Goal: Contribute content: Add original content to the website for others to see

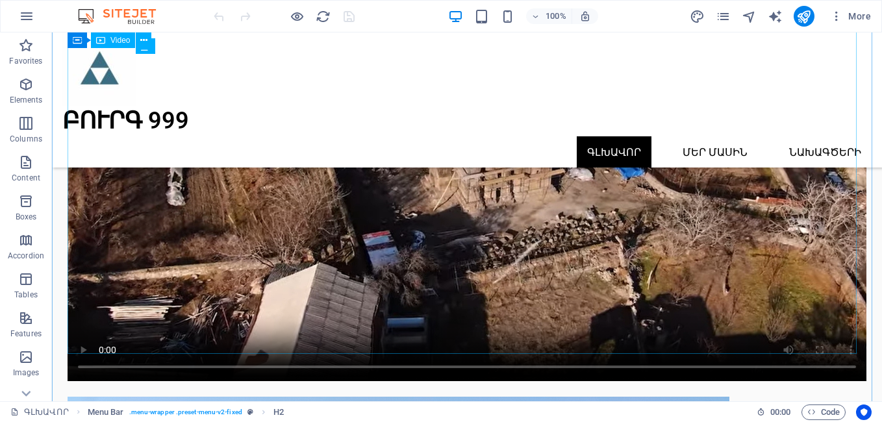
scroll to position [1061, 0]
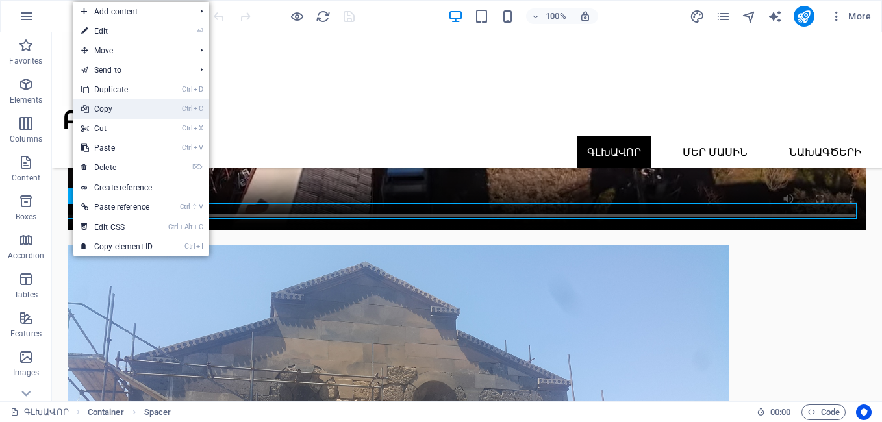
click at [116, 112] on link "Ctrl C Copy" at bounding box center [116, 108] width 87 height 19
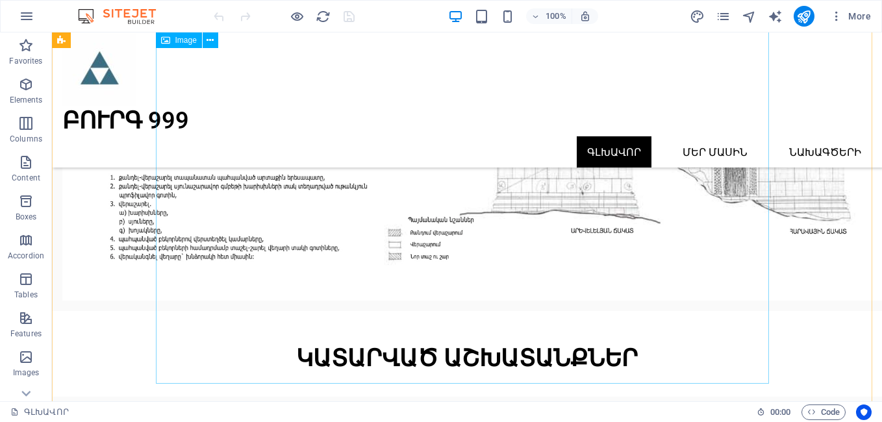
scroll to position [6519, 0]
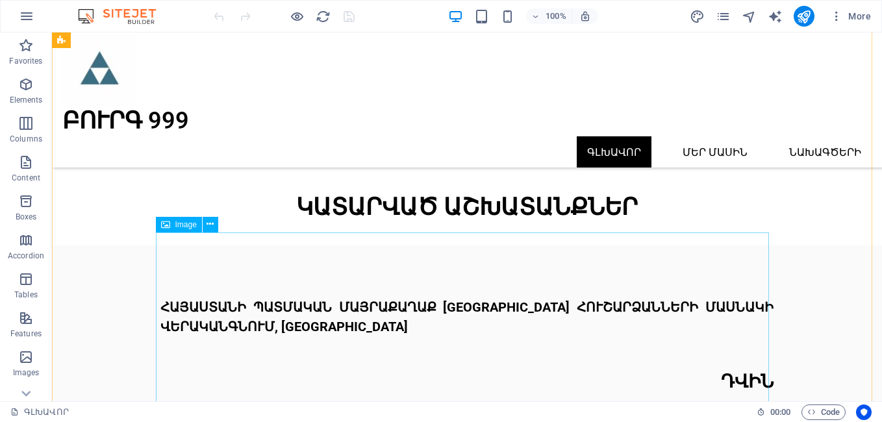
click at [156, 233] on div "Image" at bounding box center [191, 225] width 71 height 16
drag, startPoint x: 207, startPoint y: 265, endPoint x: 112, endPoint y: 209, distance: 111.0
click at [211, 220] on icon at bounding box center [210, 225] width 7 height 14
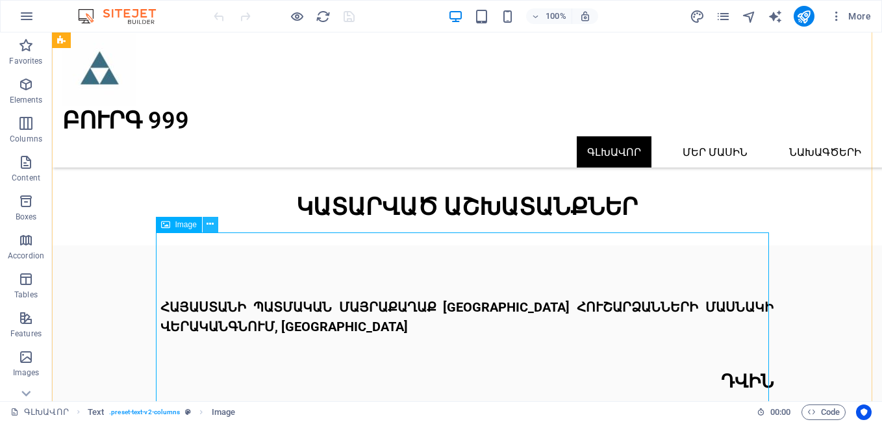
click at [210, 222] on icon at bounding box center [210, 225] width 7 height 14
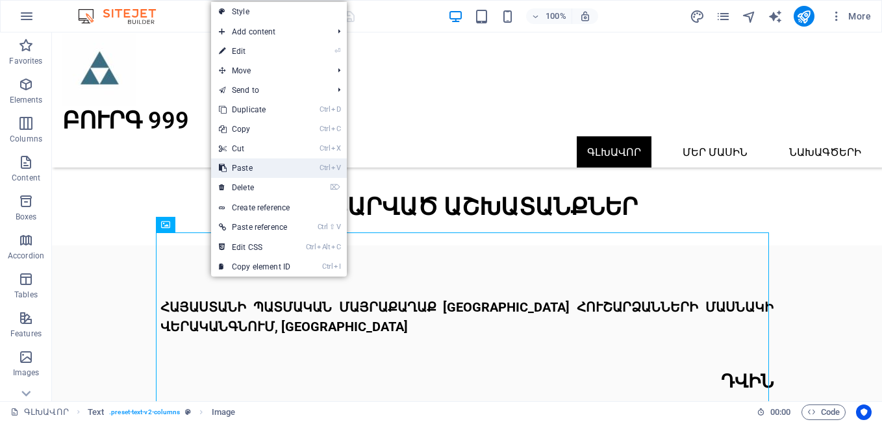
click at [231, 168] on link "Ctrl V Paste" at bounding box center [254, 168] width 87 height 19
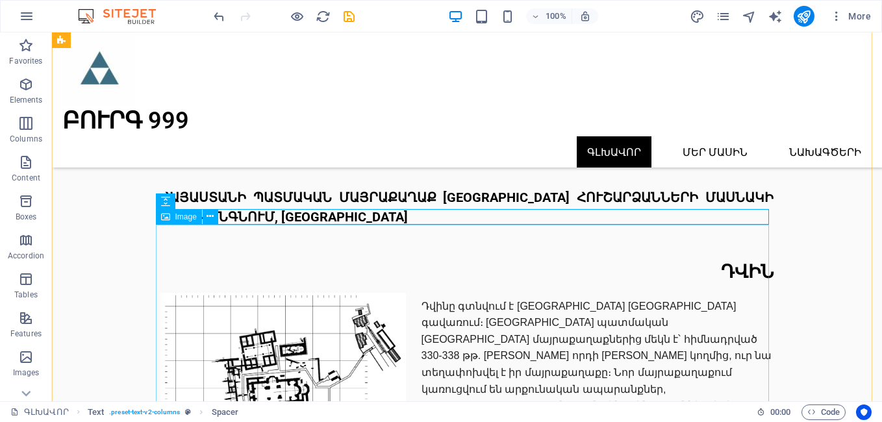
scroll to position [6611, 0]
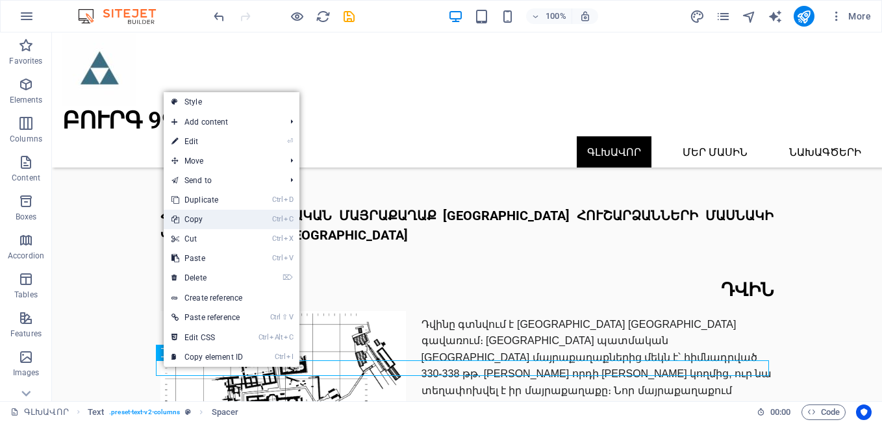
click at [196, 224] on link "Ctrl C Copy" at bounding box center [207, 219] width 87 height 19
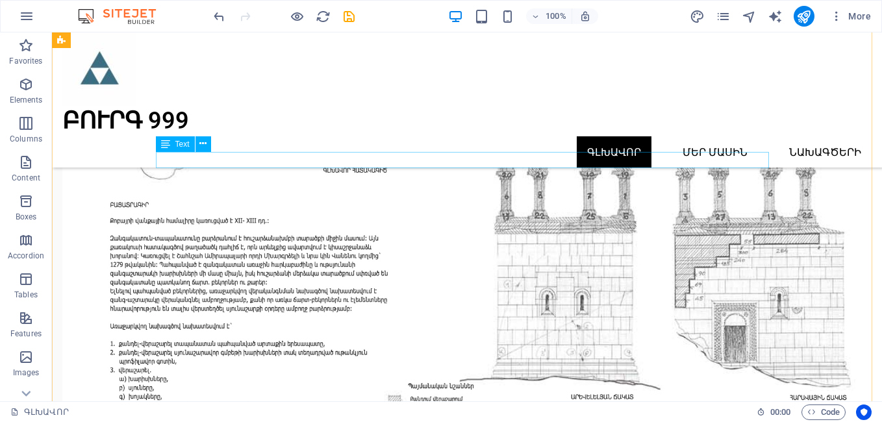
scroll to position [6156, 0]
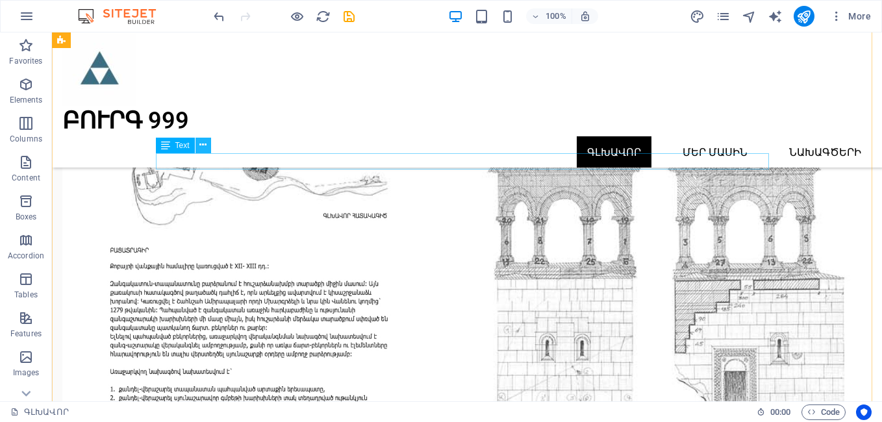
click at [201, 143] on icon at bounding box center [202, 145] width 7 height 14
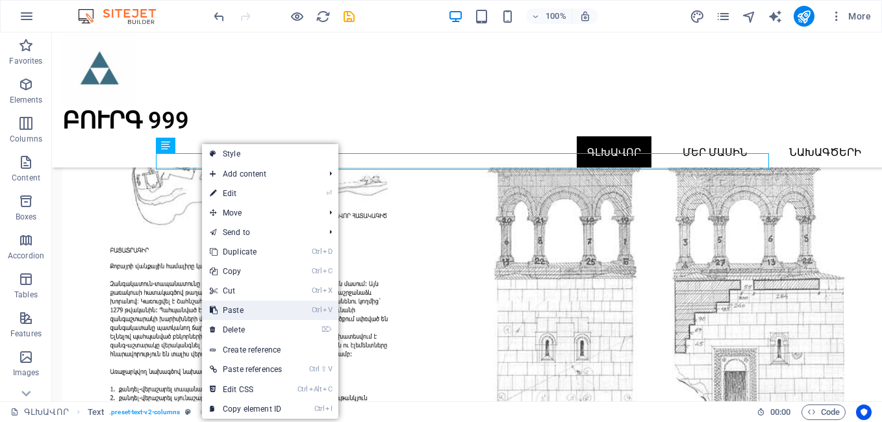
click at [244, 310] on link "Ctrl V Paste" at bounding box center [246, 310] width 88 height 19
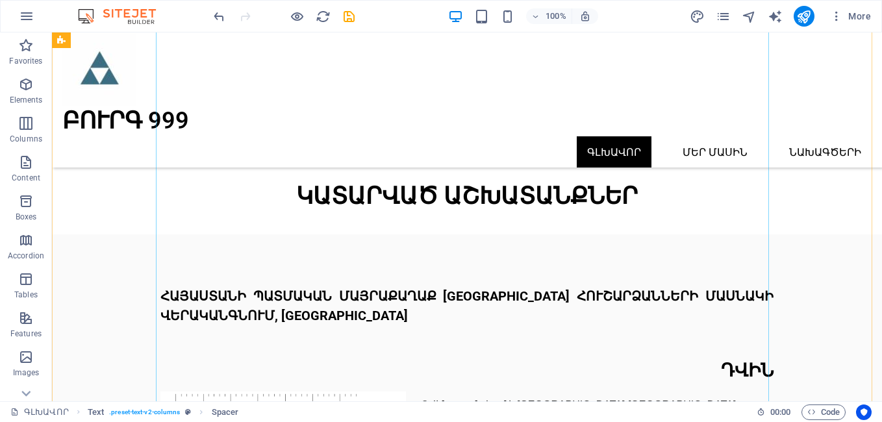
scroll to position [6611, 0]
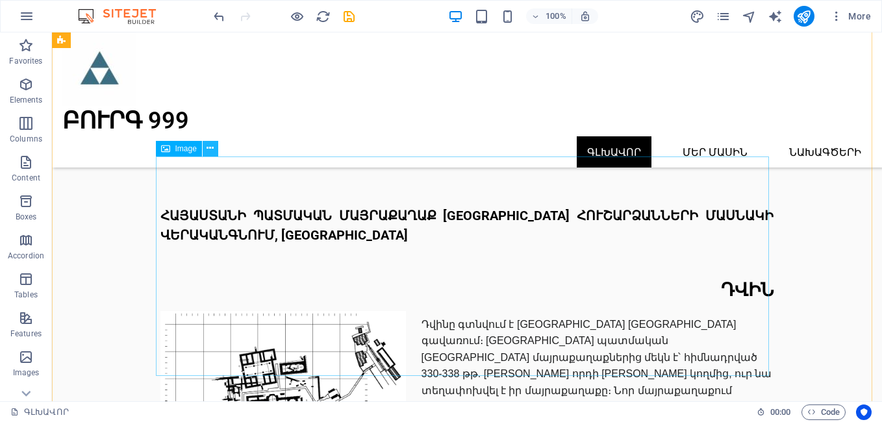
click at [209, 143] on icon at bounding box center [210, 149] width 7 height 14
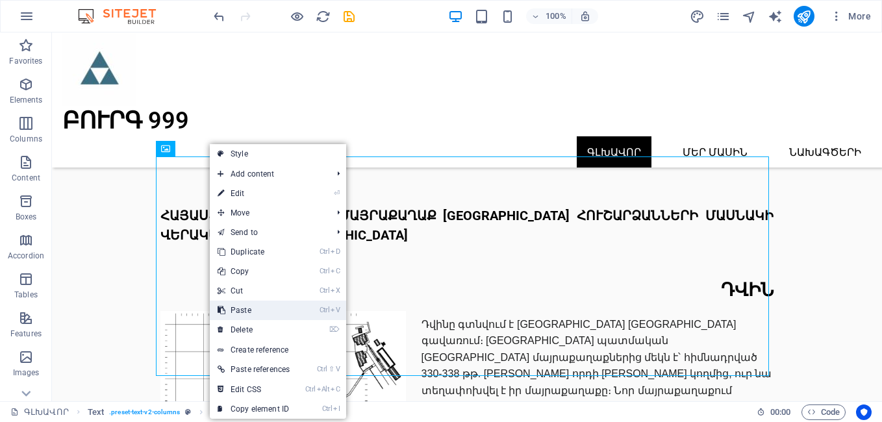
click at [238, 307] on link "Ctrl V Paste" at bounding box center [254, 310] width 88 height 19
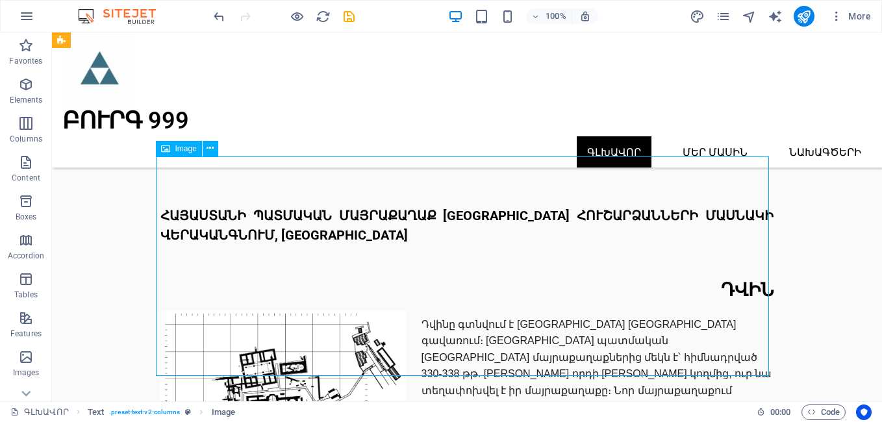
drag, startPoint x: 274, startPoint y: 192, endPoint x: 565, endPoint y: 304, distance: 312.1
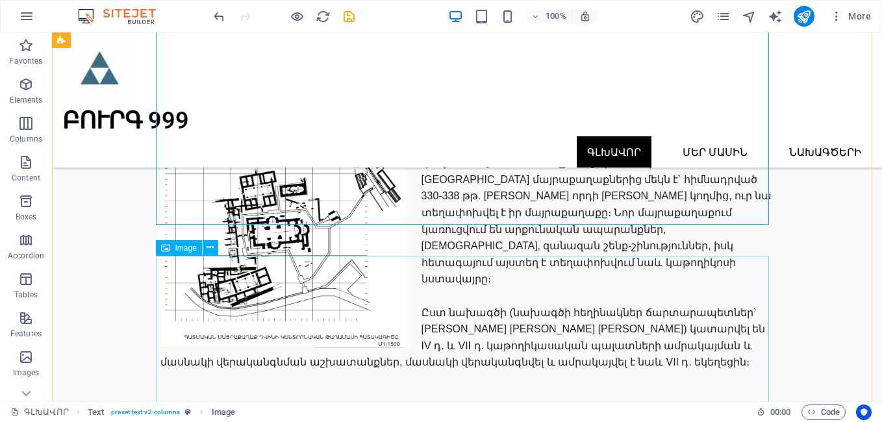
scroll to position [6762, 0]
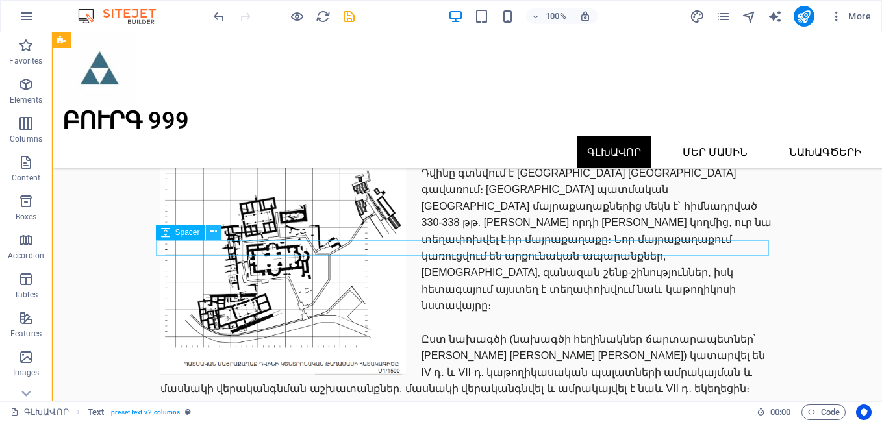
click at [212, 231] on icon at bounding box center [213, 232] width 7 height 14
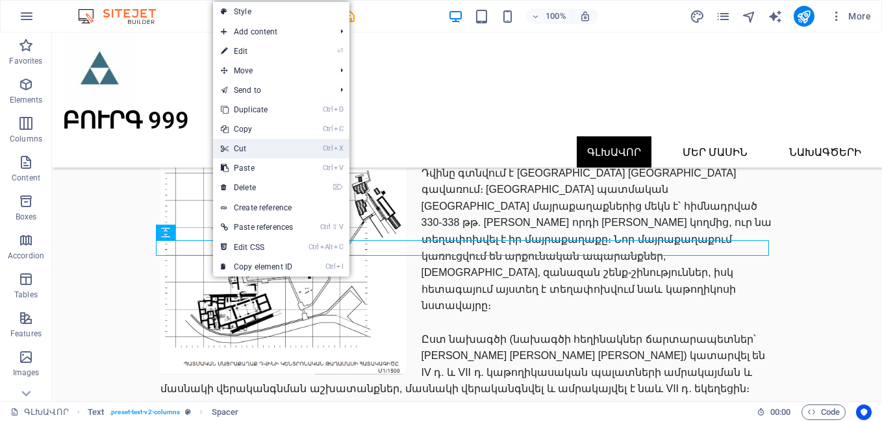
click at [245, 153] on link "Ctrl X Cut" at bounding box center [257, 148] width 88 height 19
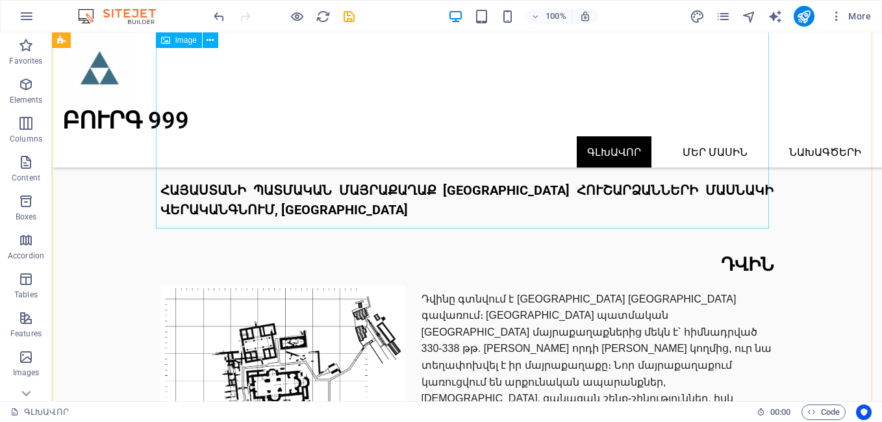
scroll to position [6611, 0]
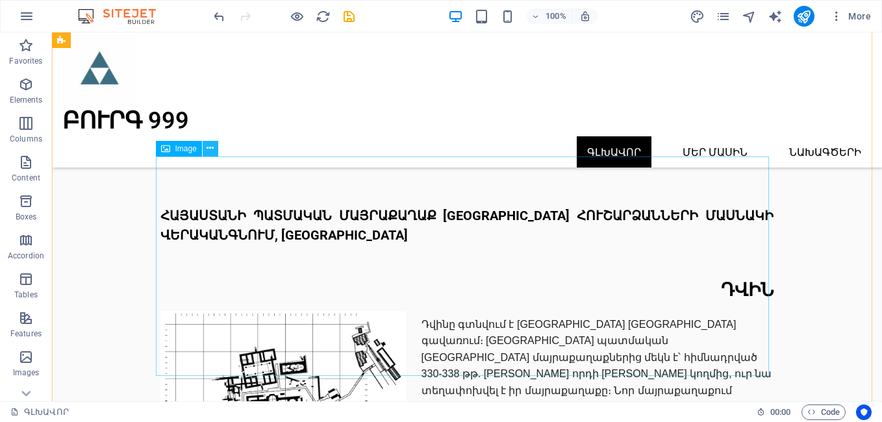
click at [210, 149] on icon at bounding box center [210, 149] width 7 height 14
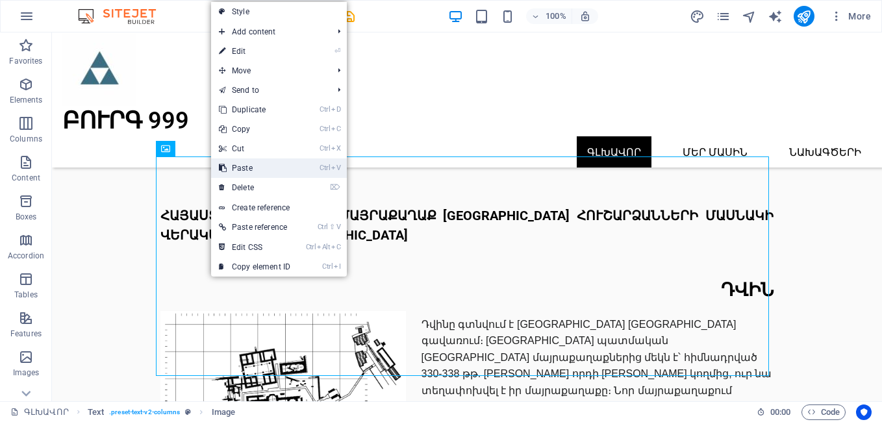
click at [236, 167] on link "Ctrl V Paste" at bounding box center [254, 168] width 87 height 19
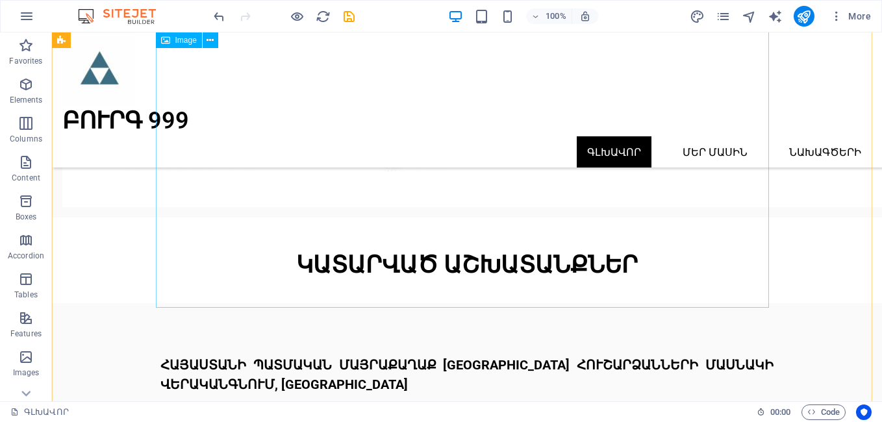
scroll to position [6459, 0]
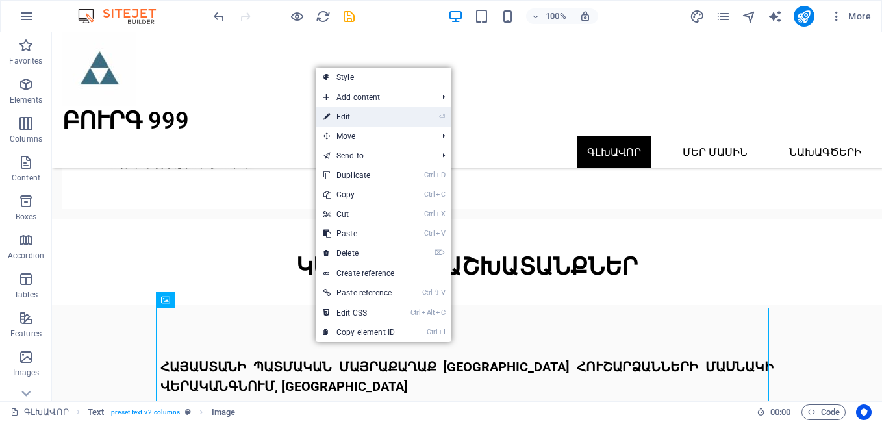
click at [366, 119] on link "⏎ Edit" at bounding box center [359, 116] width 87 height 19
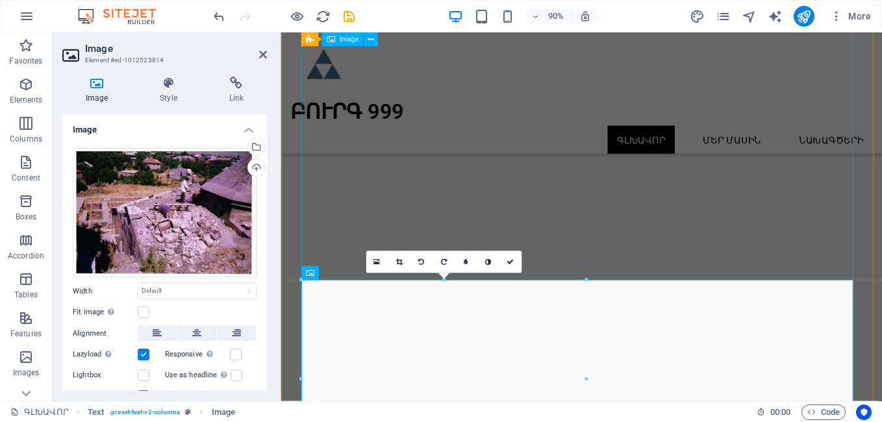
scroll to position [5828, 0]
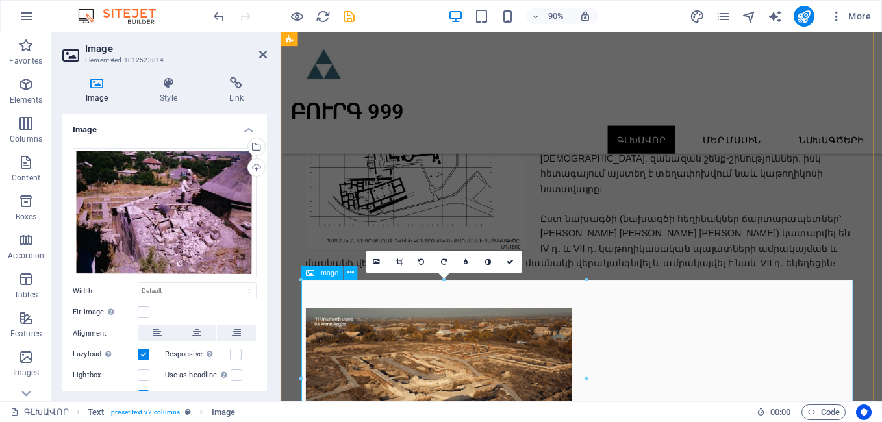
drag, startPoint x: 585, startPoint y: 314, endPoint x: 319, endPoint y: 324, distance: 265.9
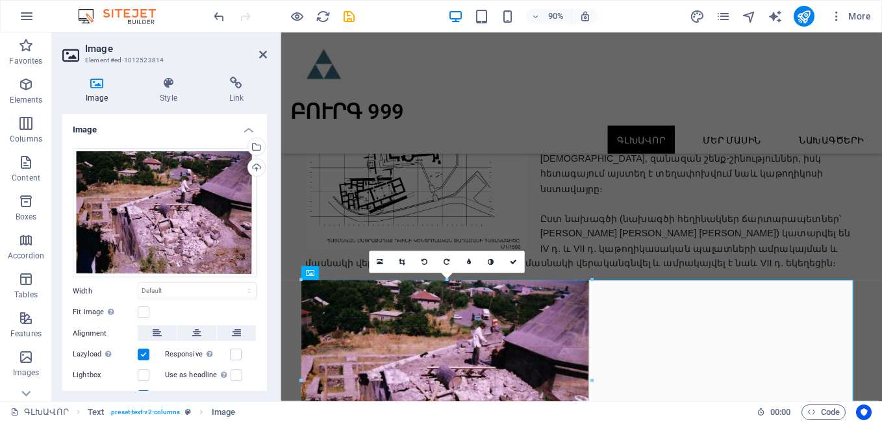
type input "497"
select select "px"
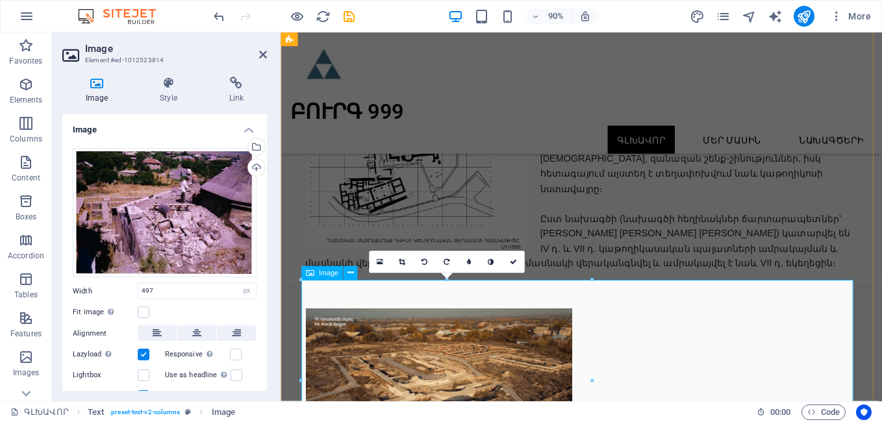
drag, startPoint x: 726, startPoint y: 310, endPoint x: 473, endPoint y: 314, distance: 252.8
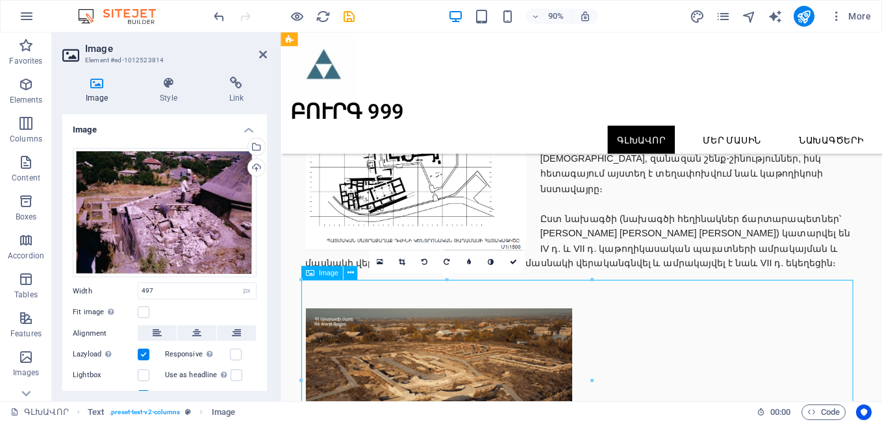
drag, startPoint x: 480, startPoint y: 341, endPoint x: 494, endPoint y: 358, distance: 22.6
click at [352, 272] on icon at bounding box center [350, 273] width 6 height 12
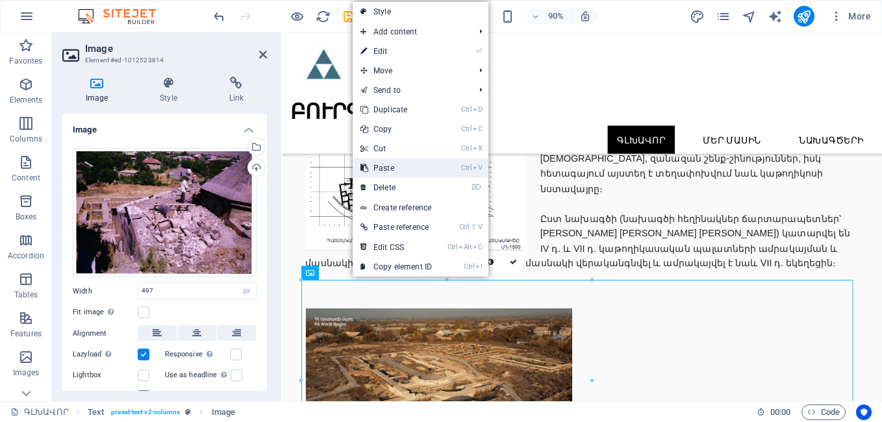
click at [385, 167] on link "Ctrl V Paste" at bounding box center [396, 168] width 87 height 19
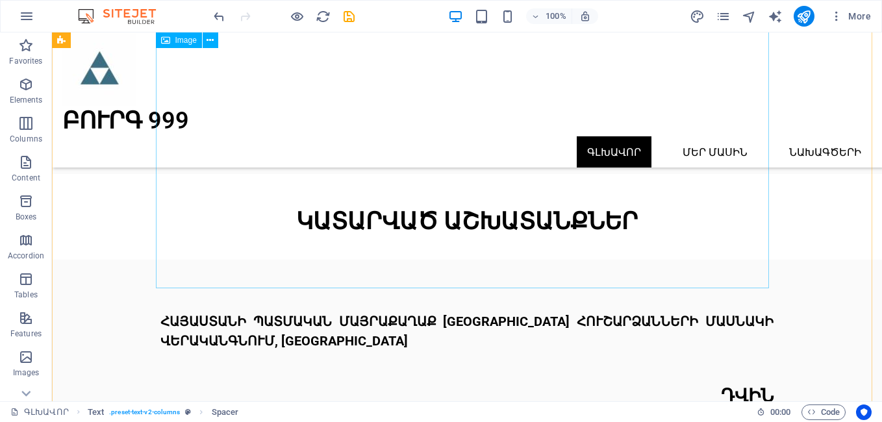
scroll to position [6479, 0]
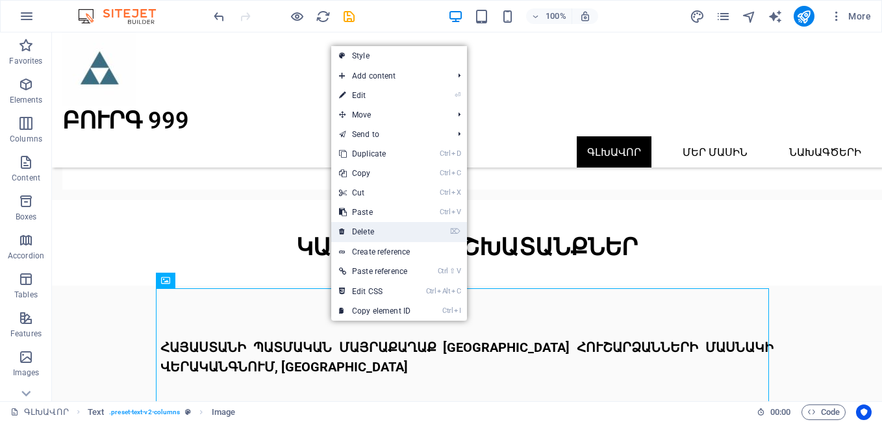
drag, startPoint x: 366, startPoint y: 228, endPoint x: 315, endPoint y: 195, distance: 61.1
click at [366, 228] on link "⌦ Delete" at bounding box center [374, 231] width 87 height 19
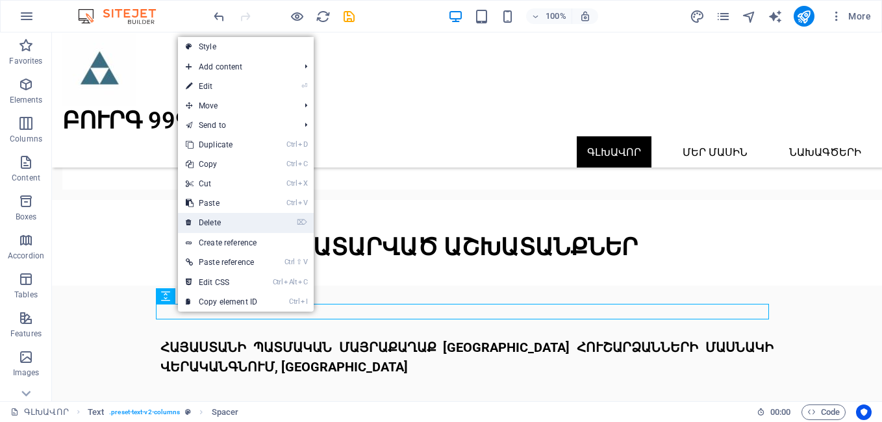
click at [218, 224] on link "⌦ Delete" at bounding box center [221, 222] width 87 height 19
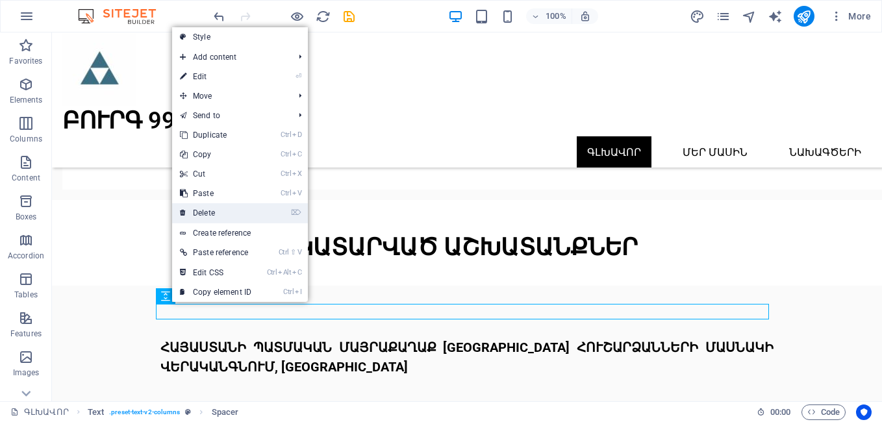
click at [204, 216] on link "⌦ Delete" at bounding box center [215, 212] width 87 height 19
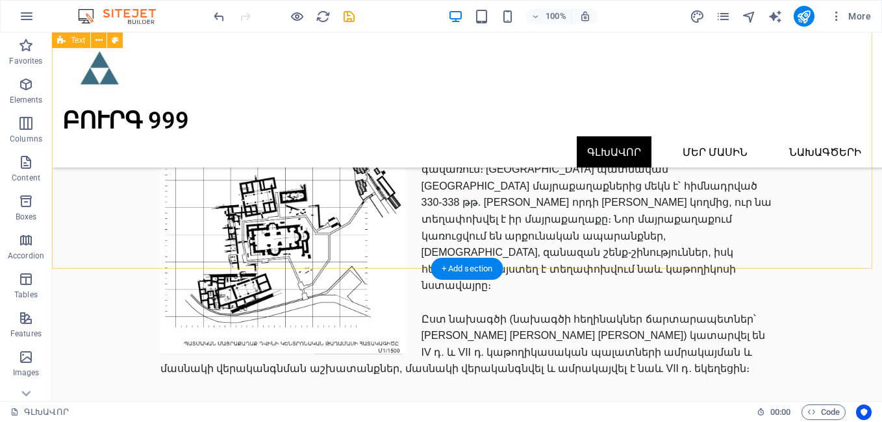
scroll to position [6630, 0]
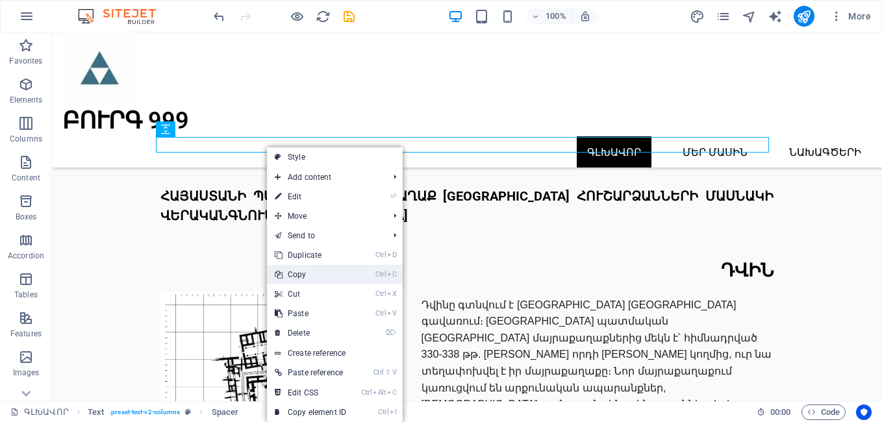
click at [308, 272] on link "Ctrl C Copy" at bounding box center [310, 274] width 87 height 19
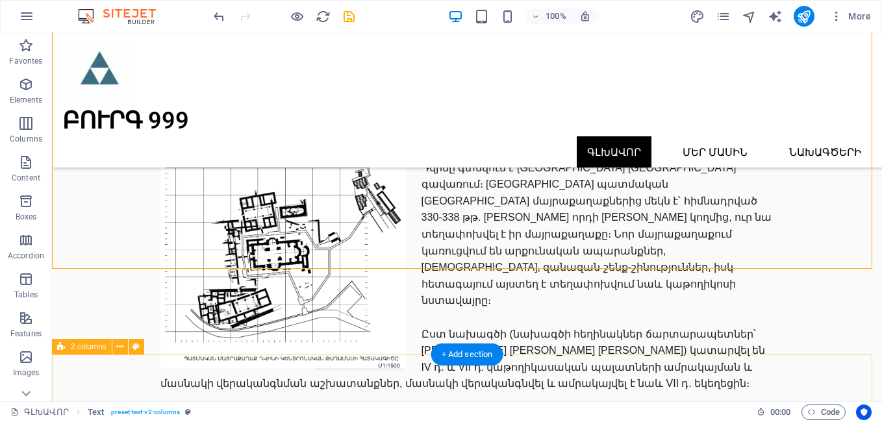
scroll to position [6782, 0]
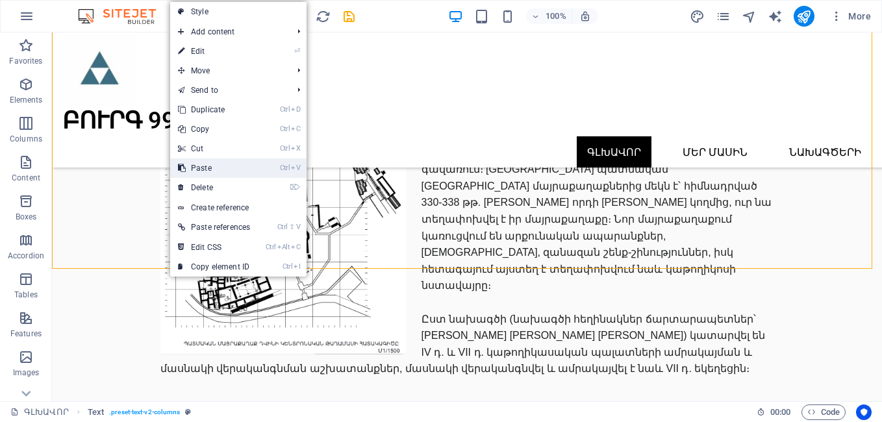
click at [199, 169] on link "Ctrl V Paste" at bounding box center [214, 168] width 88 height 19
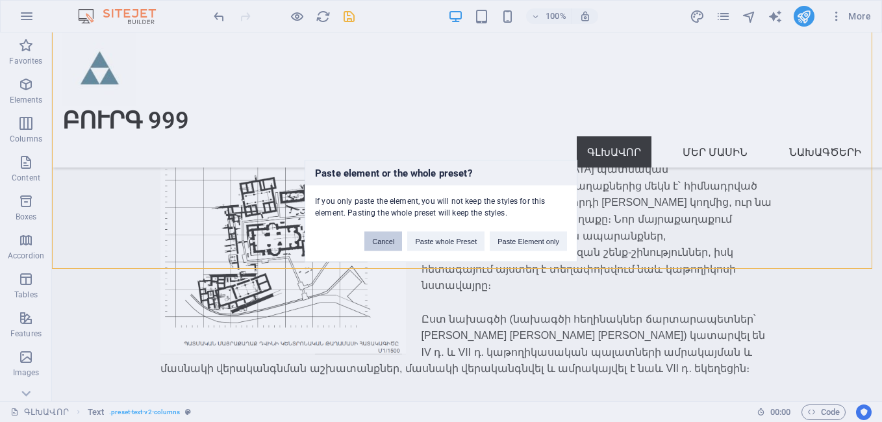
click at [394, 247] on button "Cancel" at bounding box center [384, 241] width 38 height 19
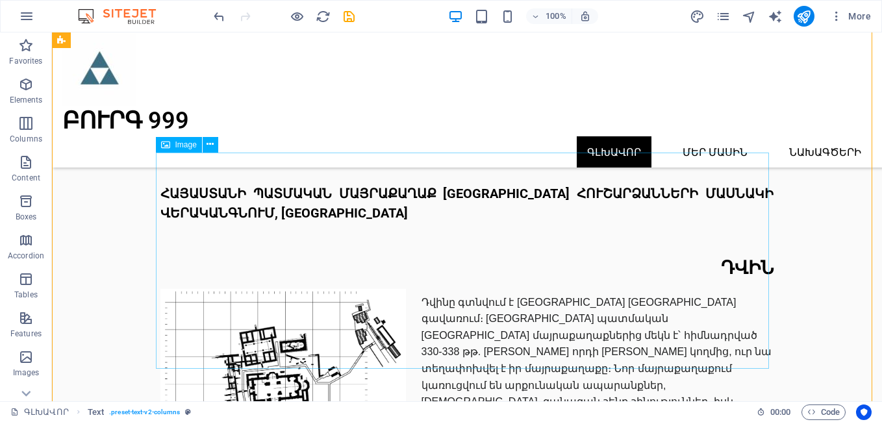
scroll to position [6630, 0]
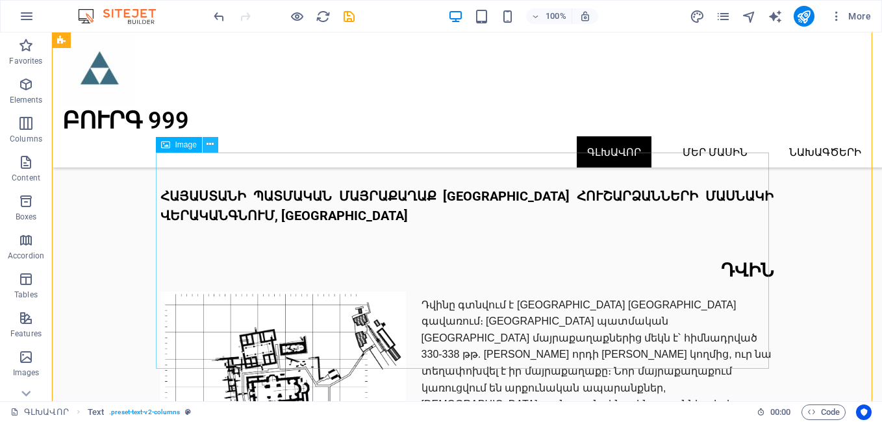
click at [209, 145] on icon at bounding box center [210, 145] width 7 height 14
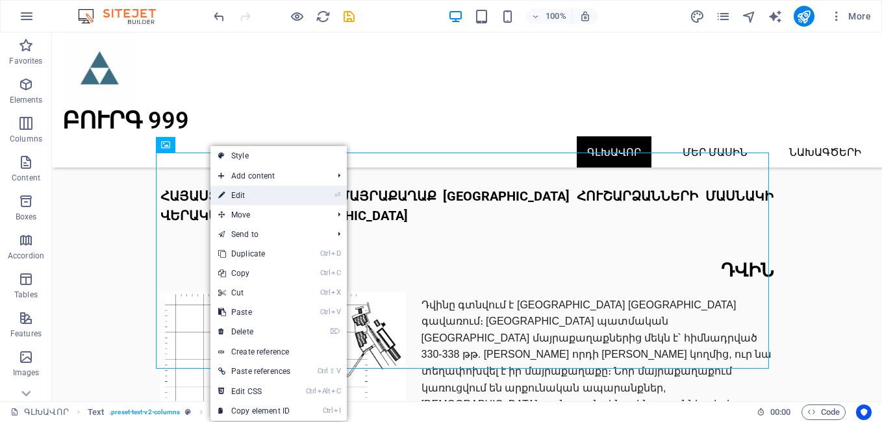
click at [242, 192] on link "⏎ Edit" at bounding box center [255, 195] width 88 height 19
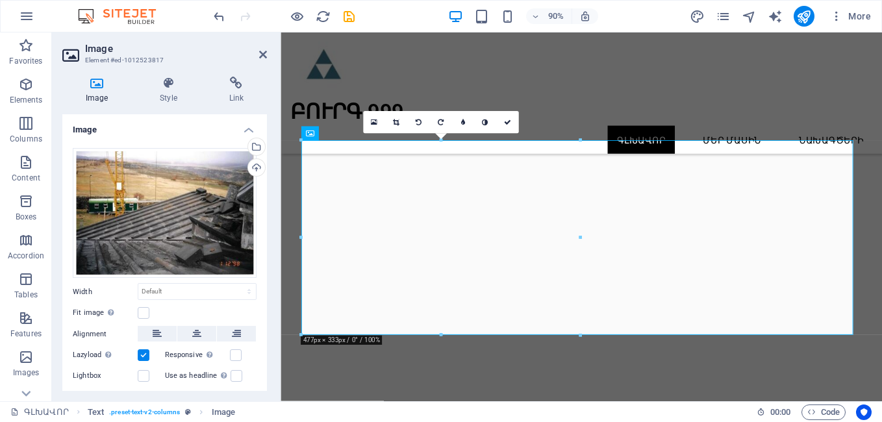
scroll to position [5999, 0]
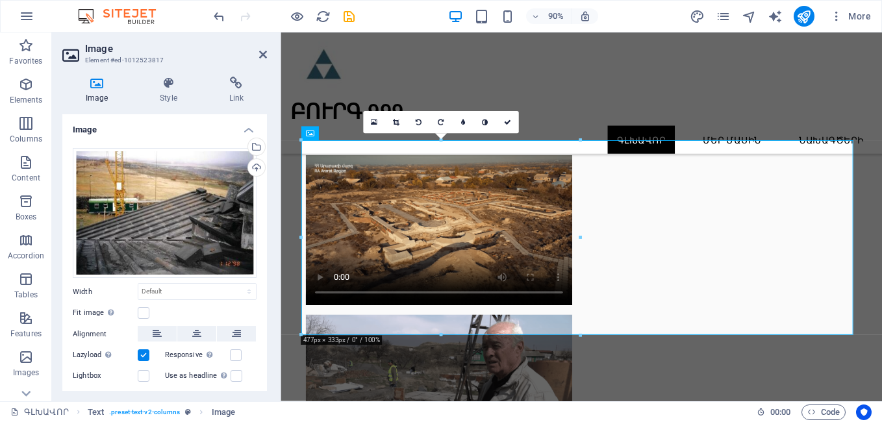
click at [268, 53] on aside "Image Element #ed-1012523817 Image Style Link Image Drag files here, click to c…" at bounding box center [166, 216] width 229 height 369
click at [263, 53] on icon at bounding box center [263, 54] width 8 height 10
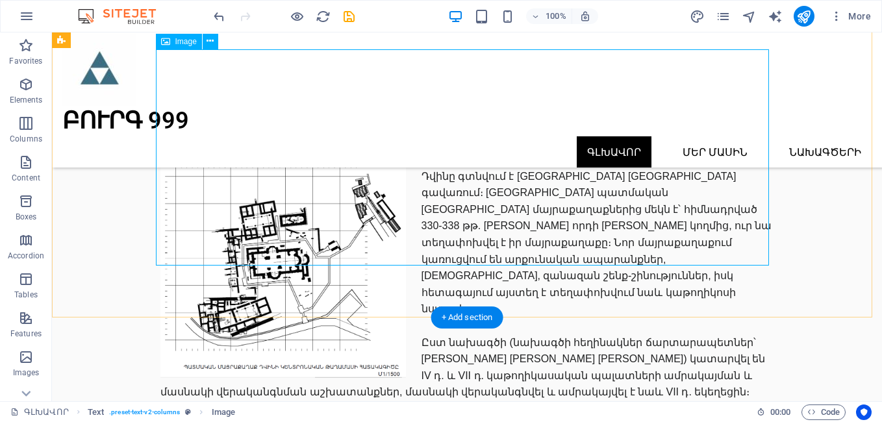
scroll to position [6782, 0]
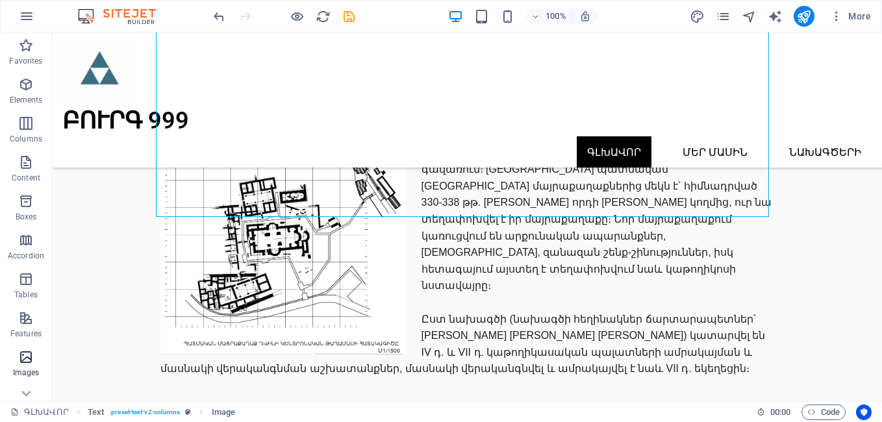
click at [26, 357] on icon "button" at bounding box center [26, 358] width 16 height 16
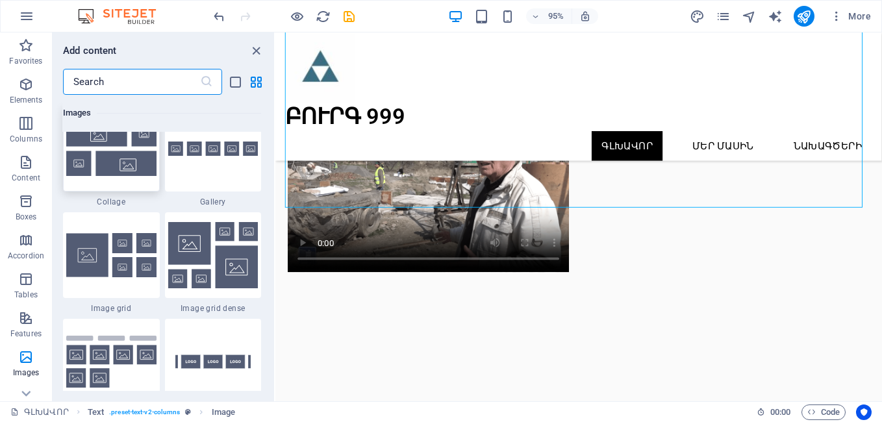
scroll to position [6740, 0]
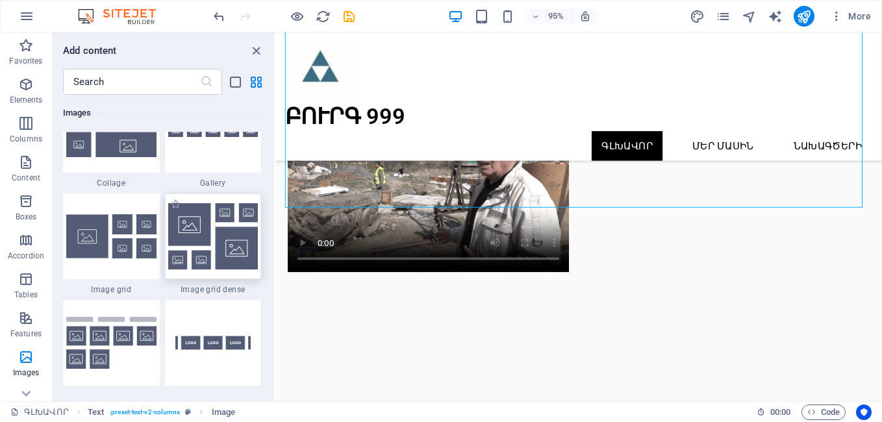
click at [190, 247] on img at bounding box center [213, 236] width 90 height 66
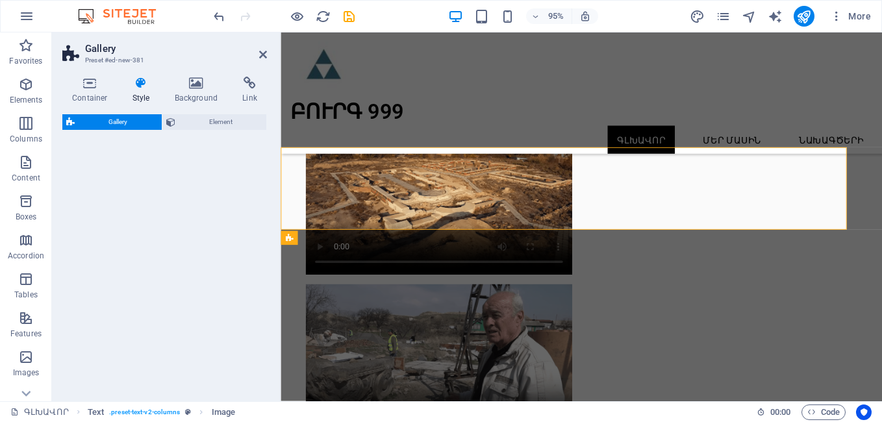
select select "rem"
select select "preset-gallery-v3-grid-dense"
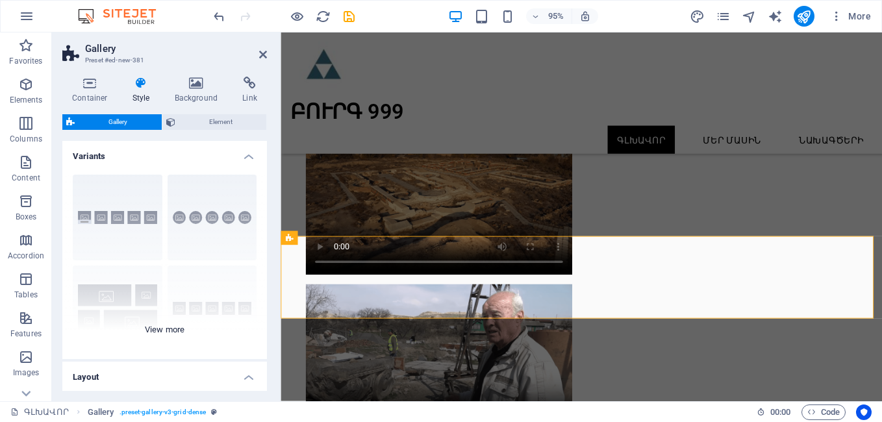
scroll to position [6151, 0]
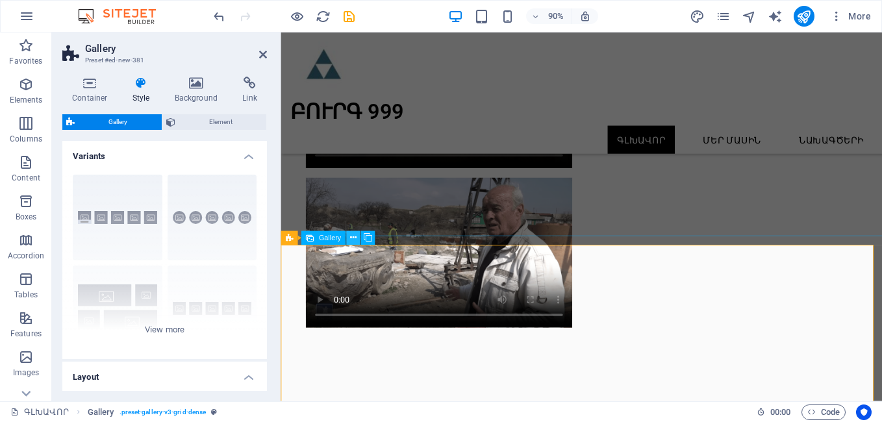
click at [351, 237] on icon at bounding box center [353, 238] width 6 height 12
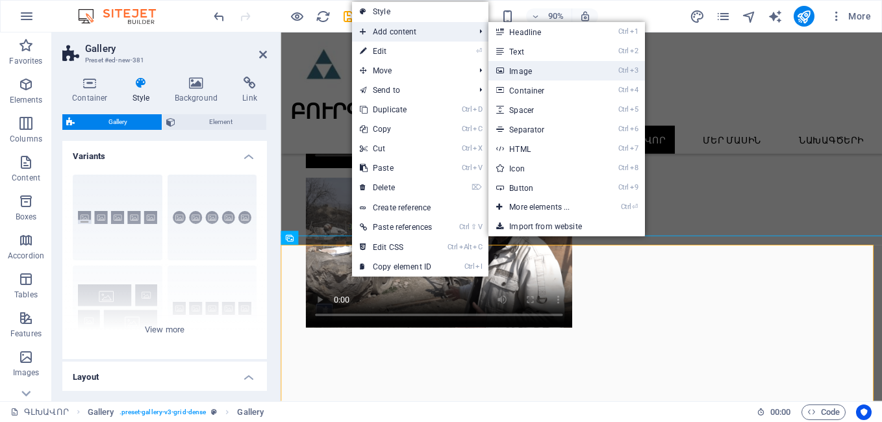
click at [528, 73] on link "Ctrl 3 Image" at bounding box center [542, 70] width 107 height 19
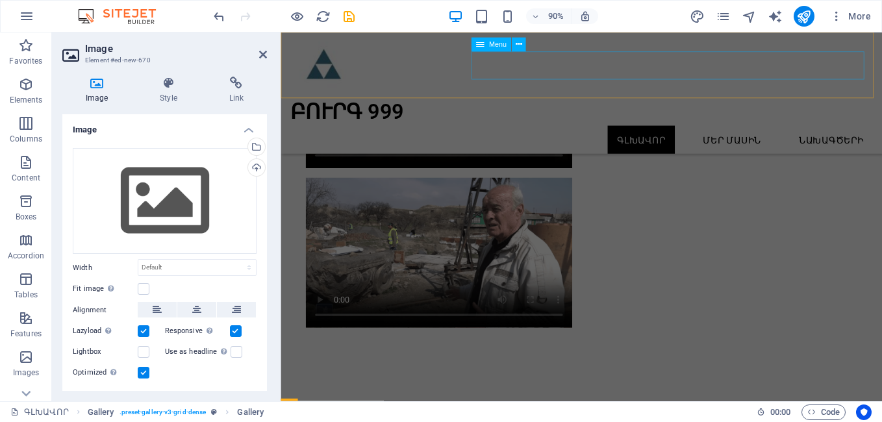
scroll to position [6754, 0]
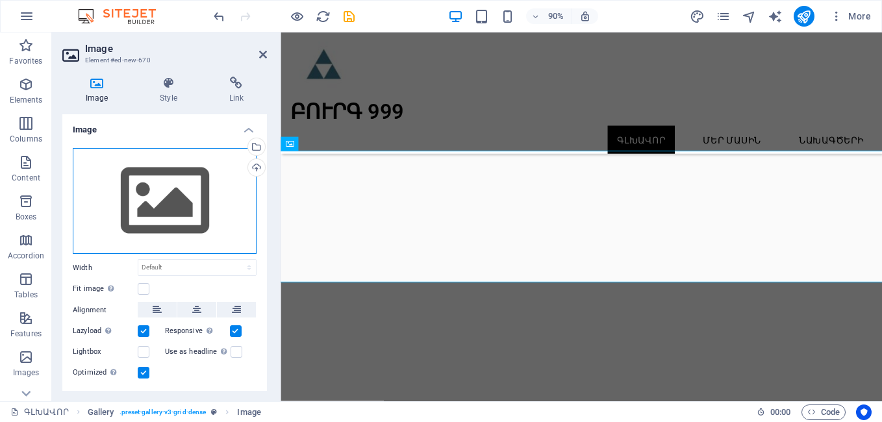
click at [162, 200] on div "Drag files here, click to choose files or select files from Files or our free s…" at bounding box center [165, 201] width 184 height 107
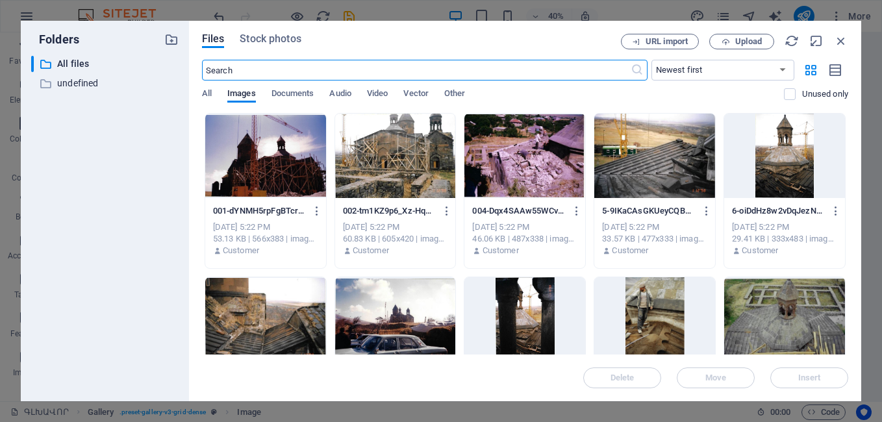
scroll to position [6923, 0]
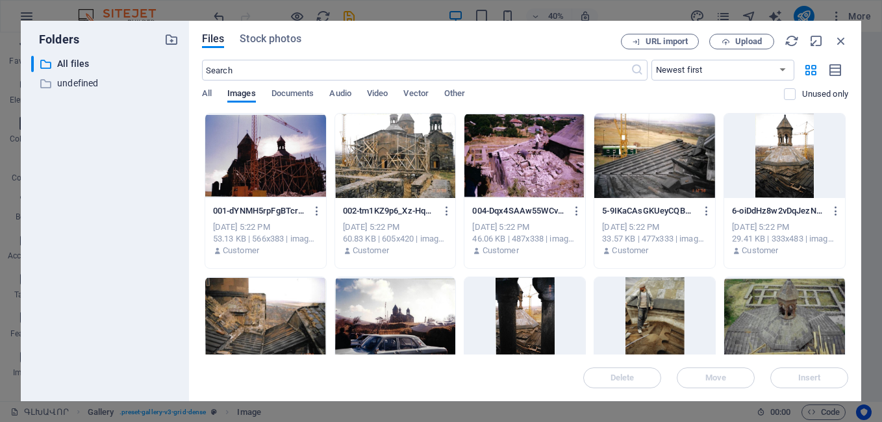
click at [500, 172] on div at bounding box center [525, 156] width 121 height 84
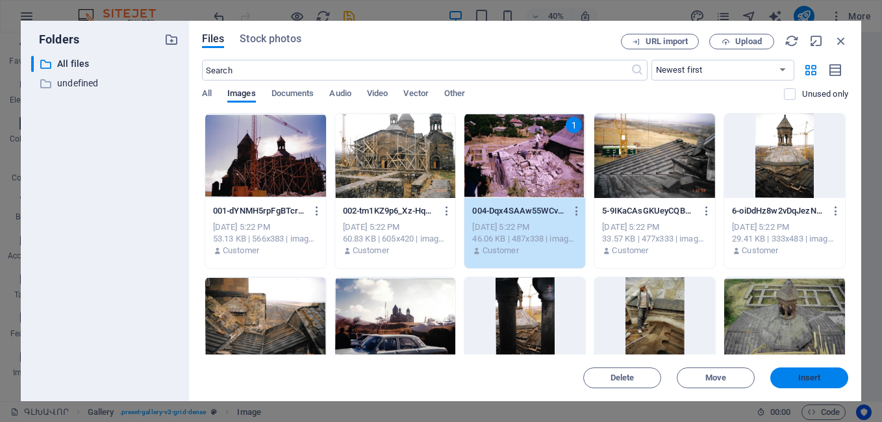
click at [821, 383] on button "Insert" at bounding box center [810, 378] width 78 height 21
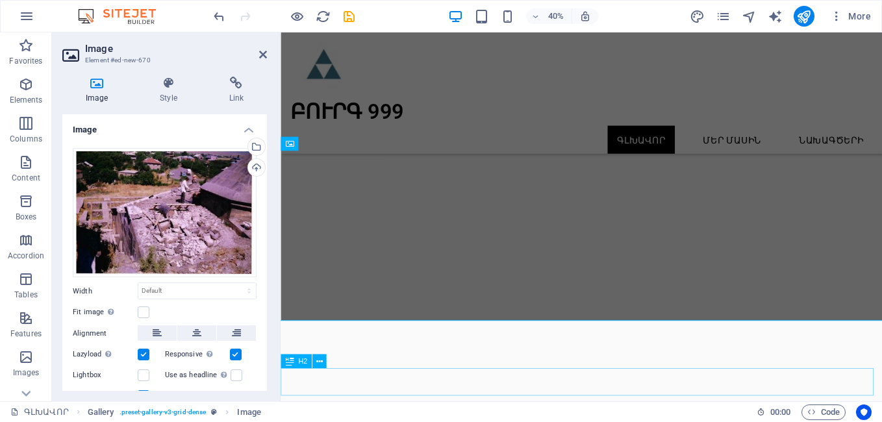
scroll to position [6754, 0]
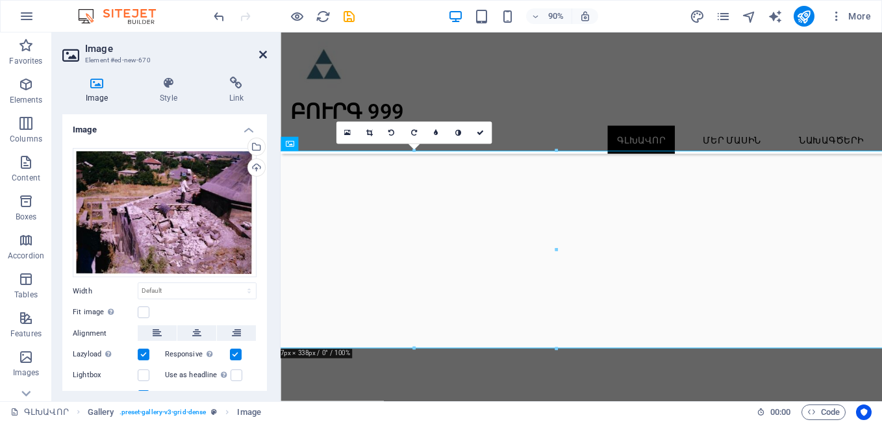
click at [263, 52] on icon at bounding box center [263, 54] width 8 height 10
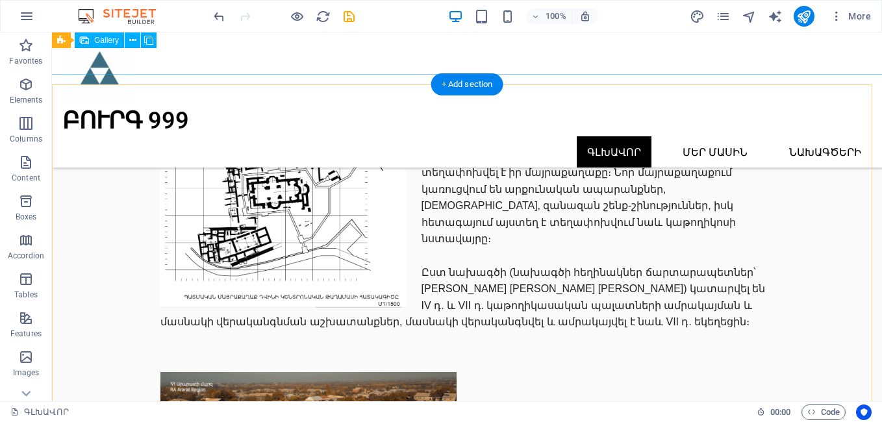
scroll to position [6819, 0]
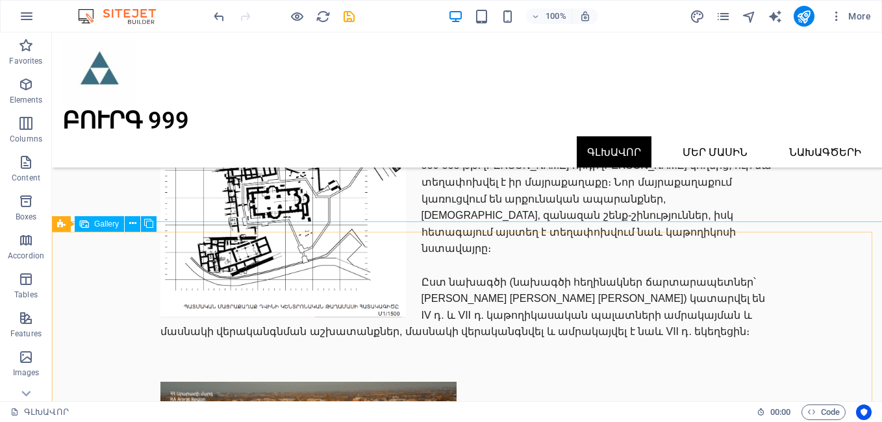
drag, startPoint x: 130, startPoint y: 220, endPoint x: 141, endPoint y: 232, distance: 16.1
click at [141, 232] on div "Gallery Gallery" at bounding box center [108, 224] width 113 height 16
click at [129, 222] on icon at bounding box center [132, 224] width 7 height 14
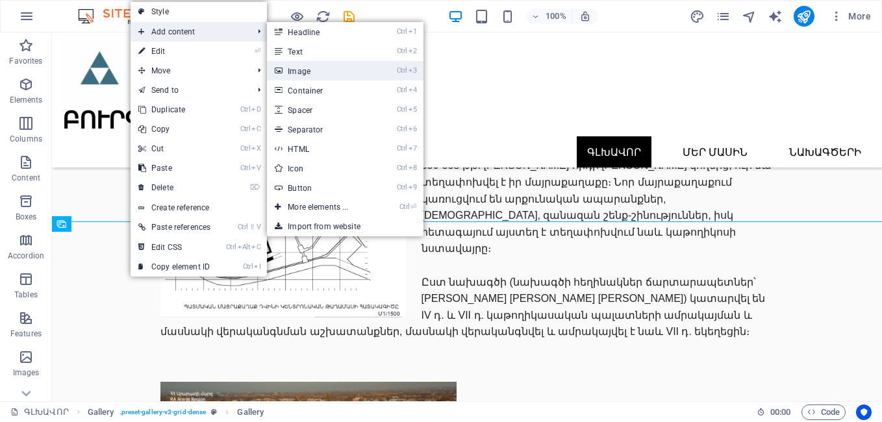
click at [296, 72] on link "Ctrl 3 Image" at bounding box center [320, 70] width 107 height 19
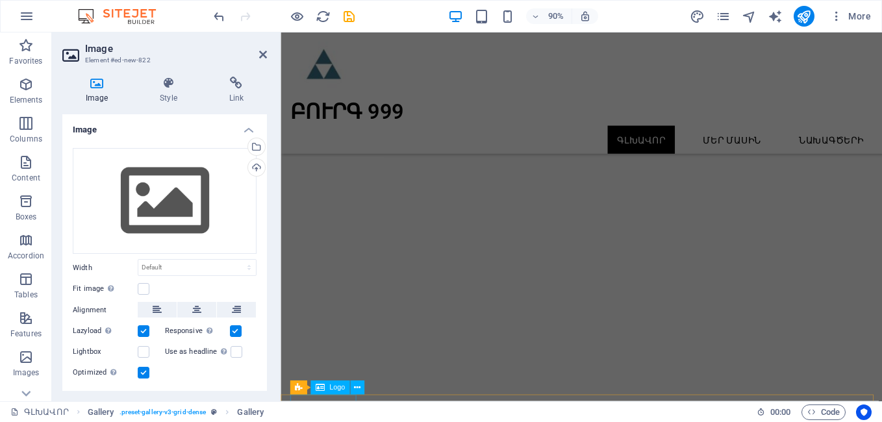
scroll to position [6754, 0]
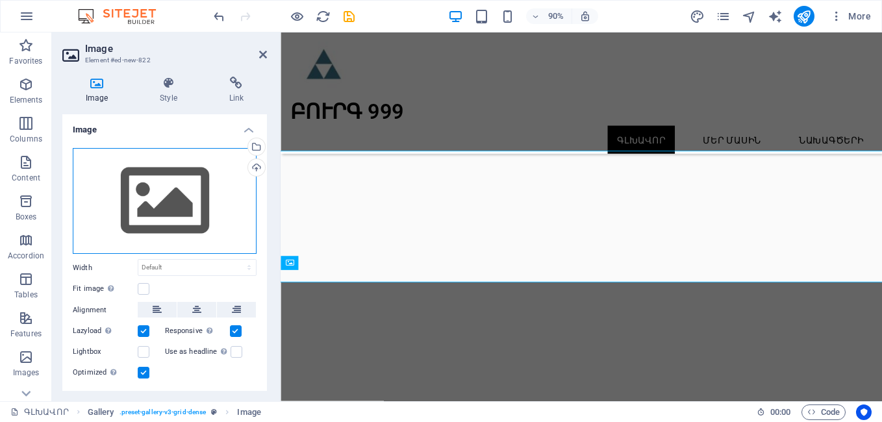
click at [183, 206] on div "Drag files here, click to choose files or select files from Files or our free s…" at bounding box center [165, 201] width 184 height 107
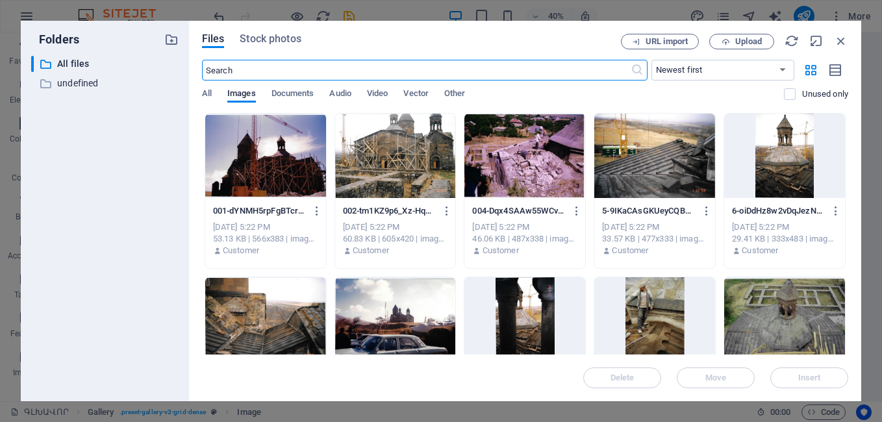
scroll to position [6923, 0]
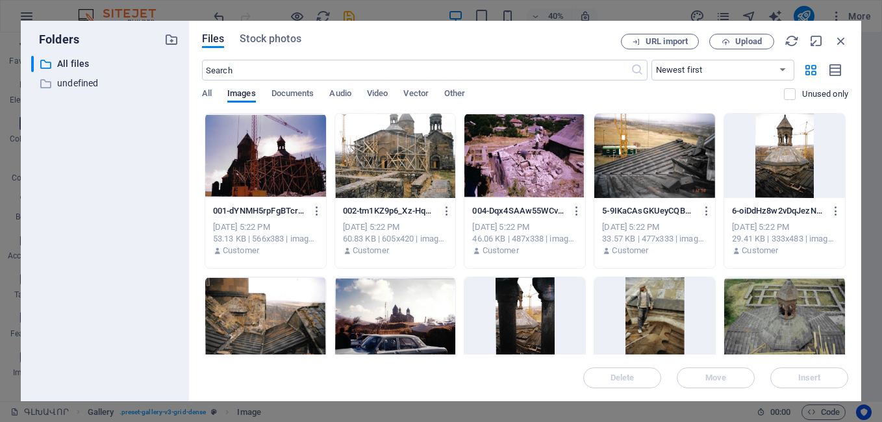
click at [783, 162] on div at bounding box center [785, 156] width 121 height 84
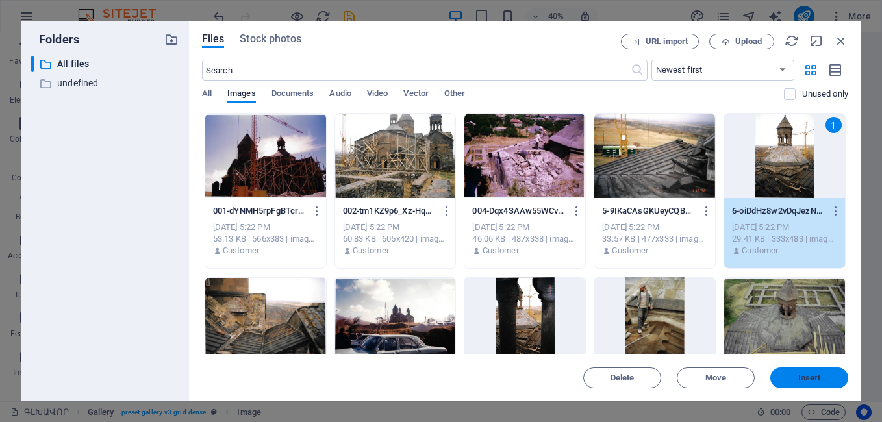
click at [819, 376] on span "Insert" at bounding box center [810, 378] width 23 height 8
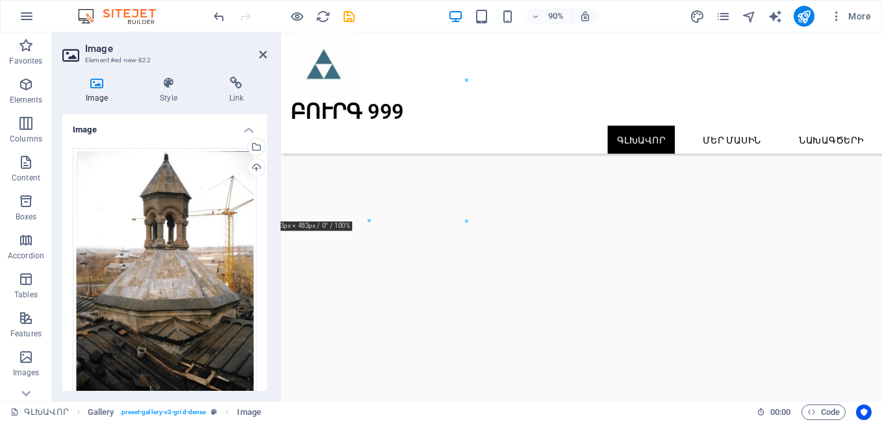
scroll to position [6677, 0]
drag, startPoint x: 406, startPoint y: 405, endPoint x: 763, endPoint y: 157, distance: 435.5
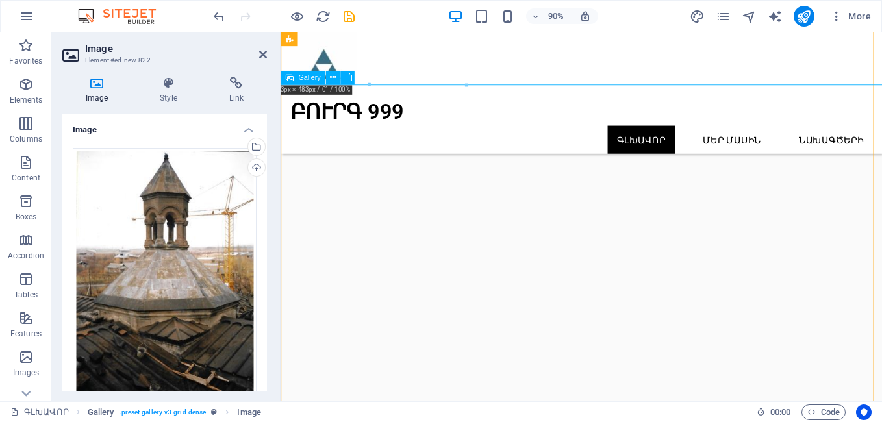
scroll to position [6632, 0]
click at [263, 55] on icon at bounding box center [263, 54] width 8 height 10
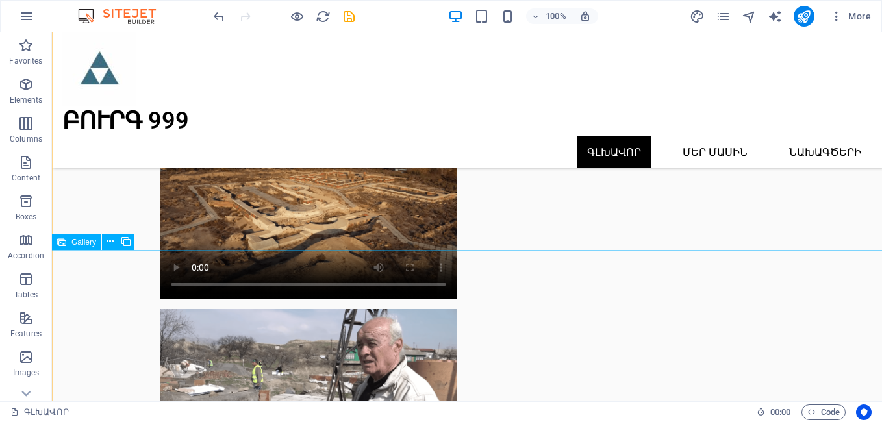
scroll to position [7112, 0]
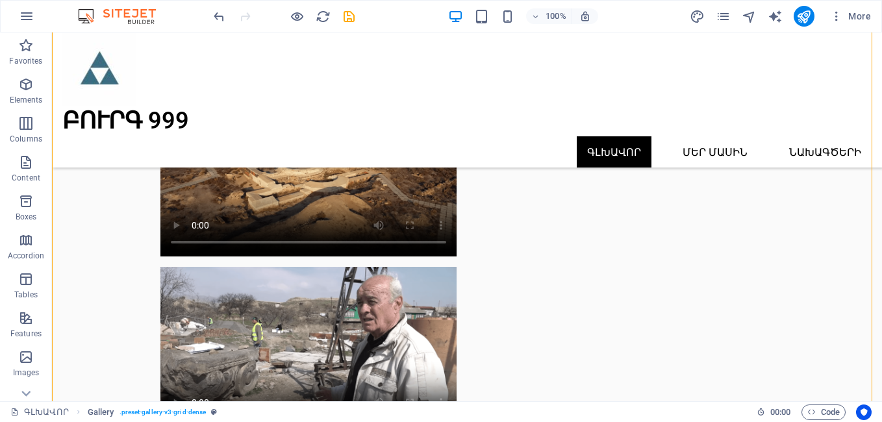
drag, startPoint x: 572, startPoint y: 320, endPoint x: 559, endPoint y: 182, distance: 139.0
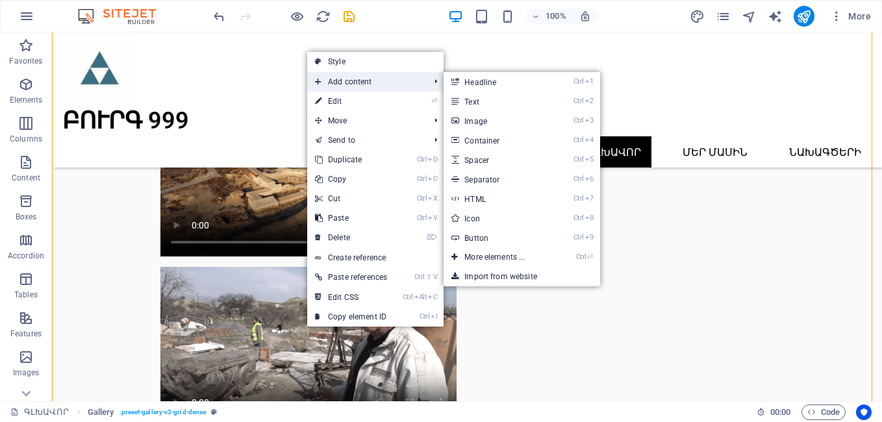
click at [366, 83] on span "Add content" at bounding box center [365, 81] width 117 height 19
click at [496, 125] on link "Ctrl 3 Image" at bounding box center [497, 120] width 107 height 19
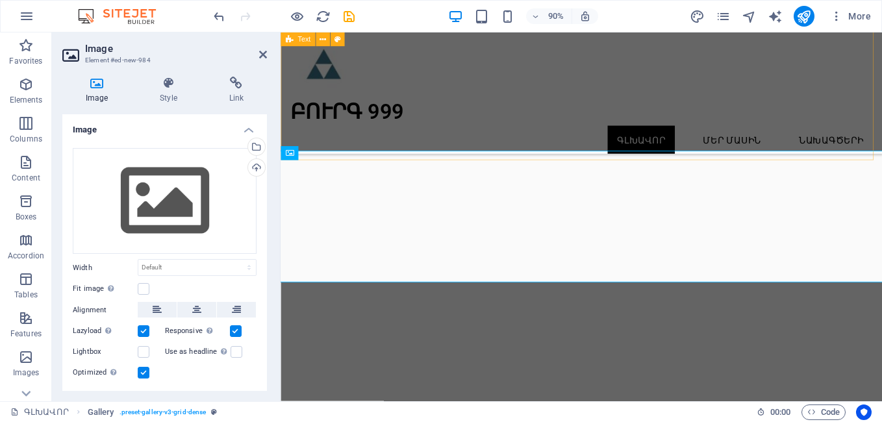
scroll to position [6245, 0]
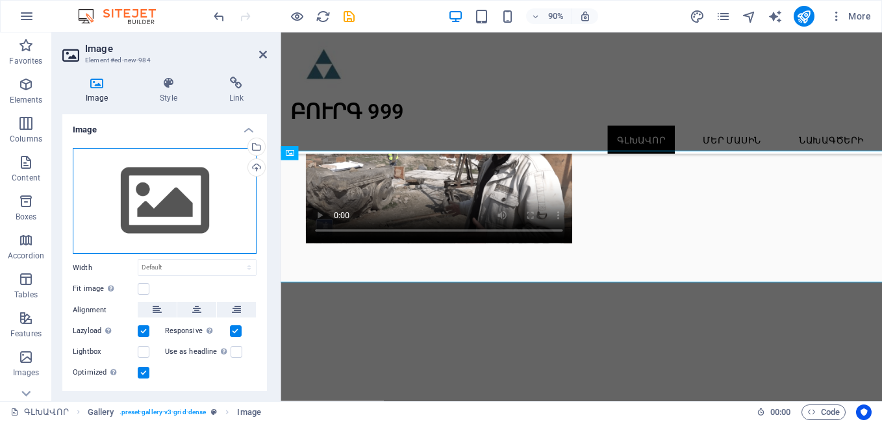
click at [153, 211] on div "Drag files here, click to choose files or select files from Files or our free s…" at bounding box center [165, 201] width 184 height 107
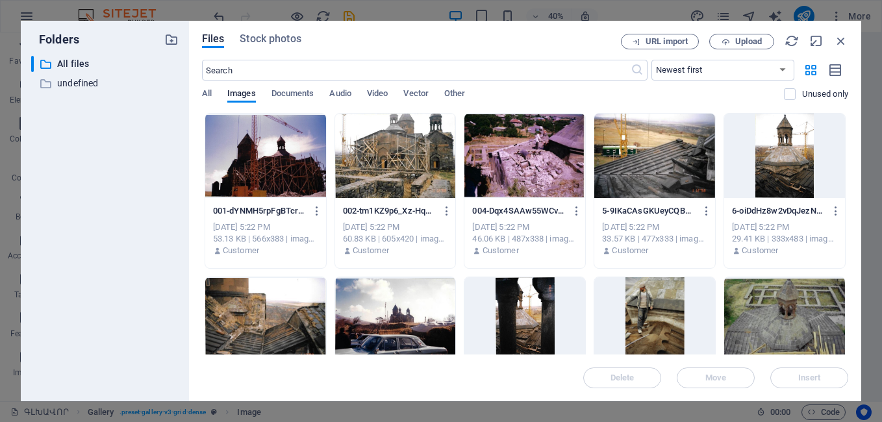
click at [274, 318] on div at bounding box center [265, 319] width 121 height 84
click at [831, 381] on span "Insert" at bounding box center [810, 378] width 68 height 8
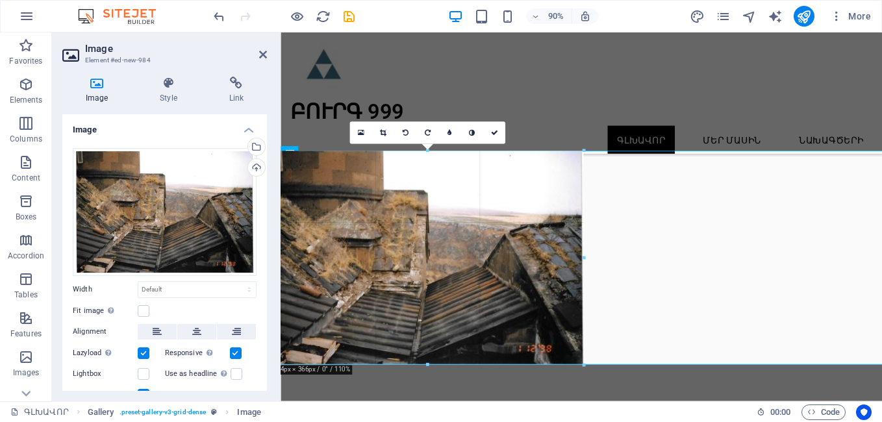
drag, startPoint x: 286, startPoint y: 345, endPoint x: 358, endPoint y: 368, distance: 75.6
type input "534"
select select "px"
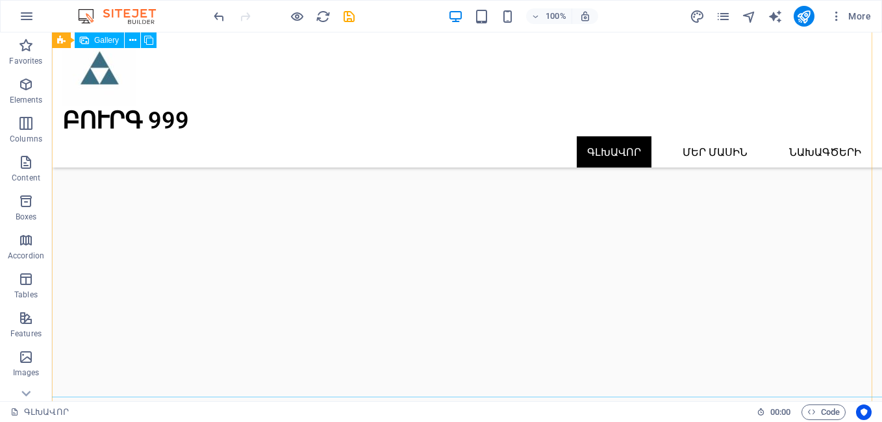
scroll to position [7977, 0]
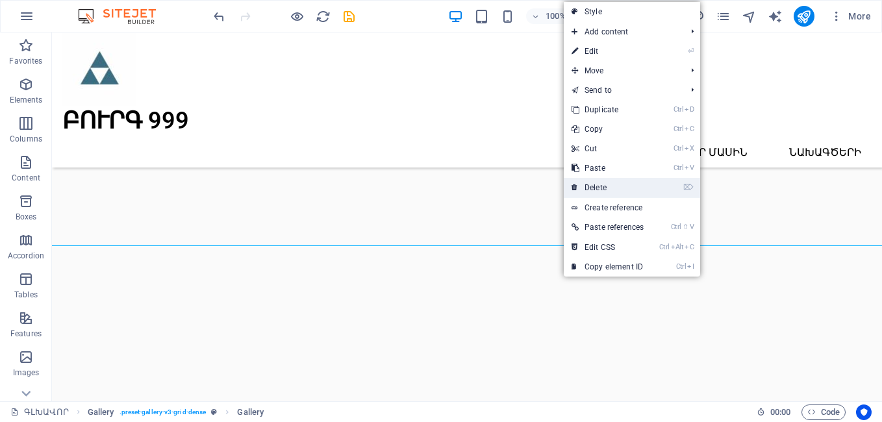
click at [584, 187] on link "⌦ Delete" at bounding box center [608, 187] width 88 height 19
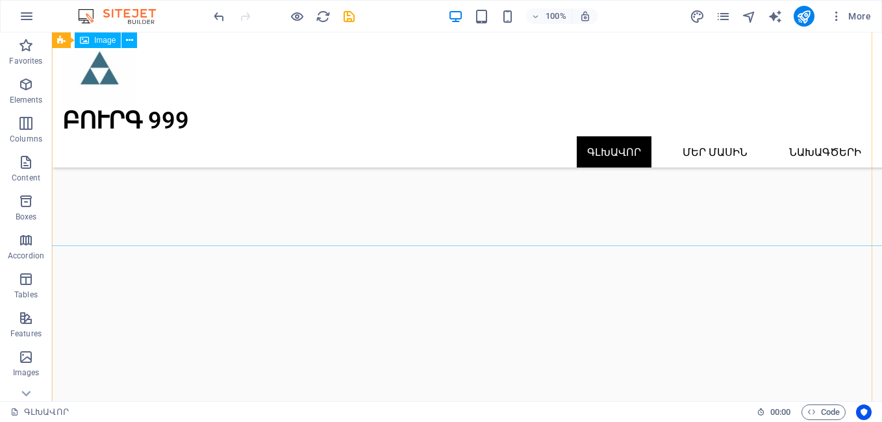
scroll to position [7346, 0]
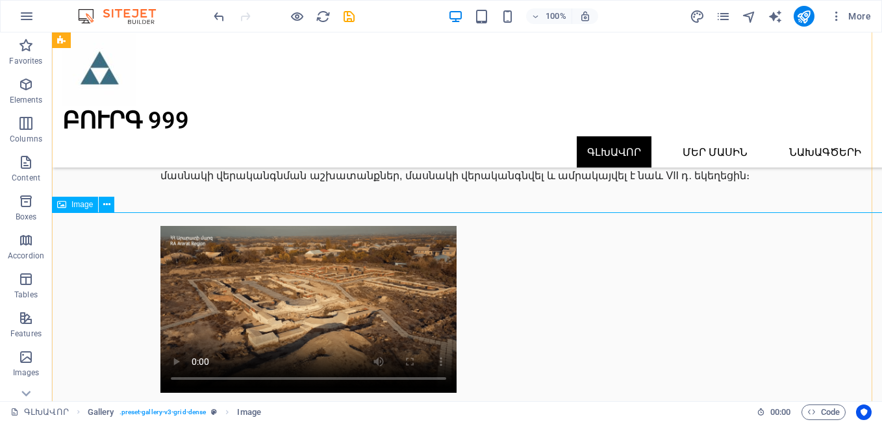
scroll to position [6891, 0]
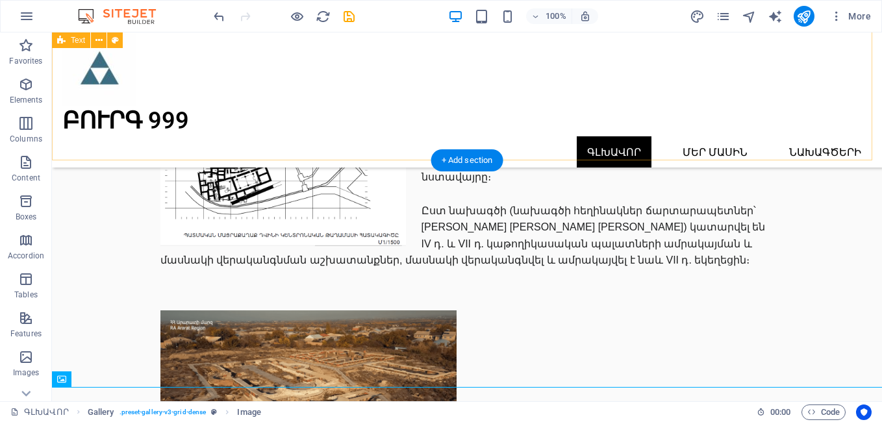
drag, startPoint x: 192, startPoint y: 190, endPoint x: 457, endPoint y: 156, distance: 268.0
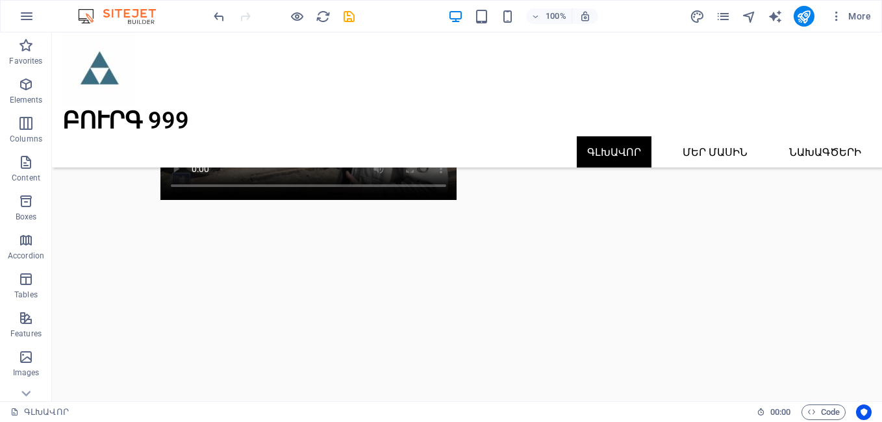
scroll to position [7565, 0]
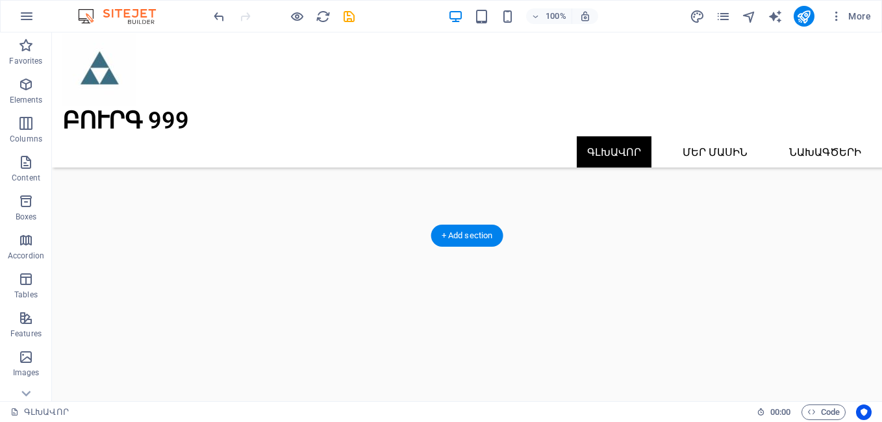
drag, startPoint x: 240, startPoint y: 309, endPoint x: 433, endPoint y: 182, distance: 230.9
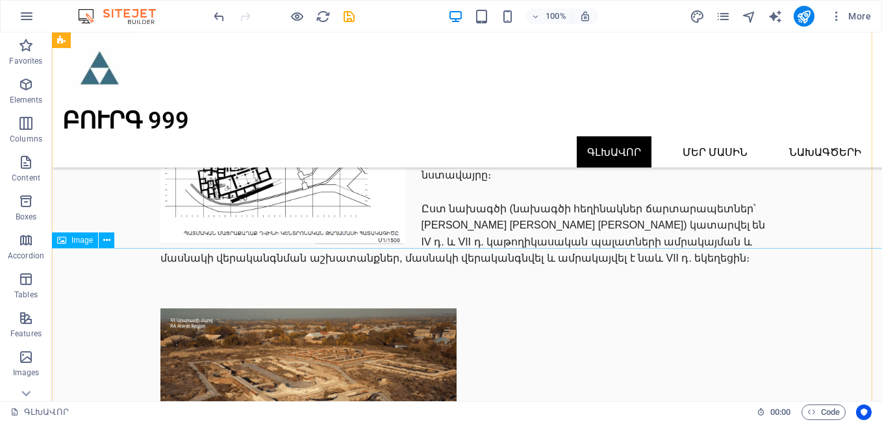
scroll to position [6740, 0]
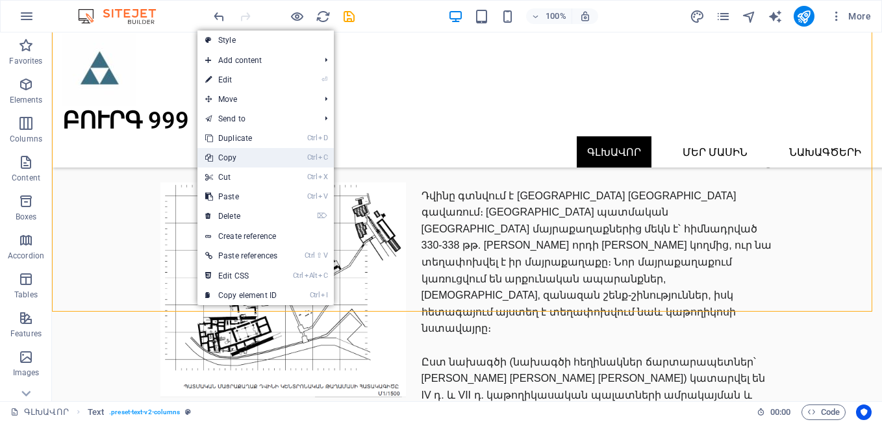
click at [234, 157] on link "Ctrl C Copy" at bounding box center [242, 157] width 88 height 19
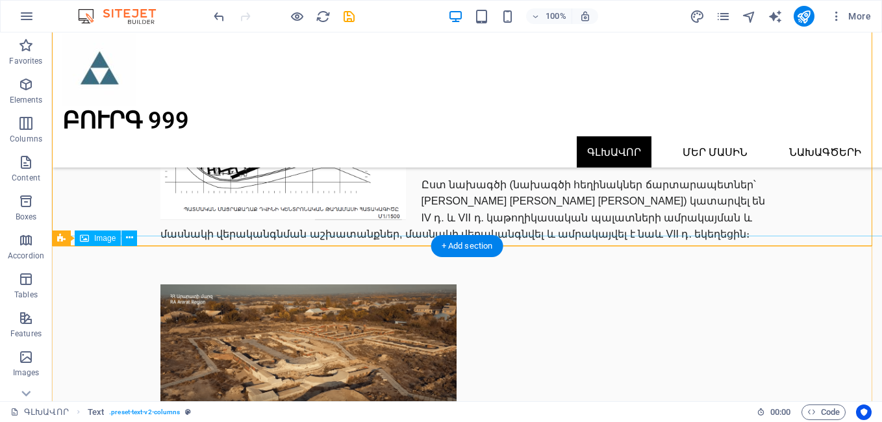
scroll to position [7042, 0]
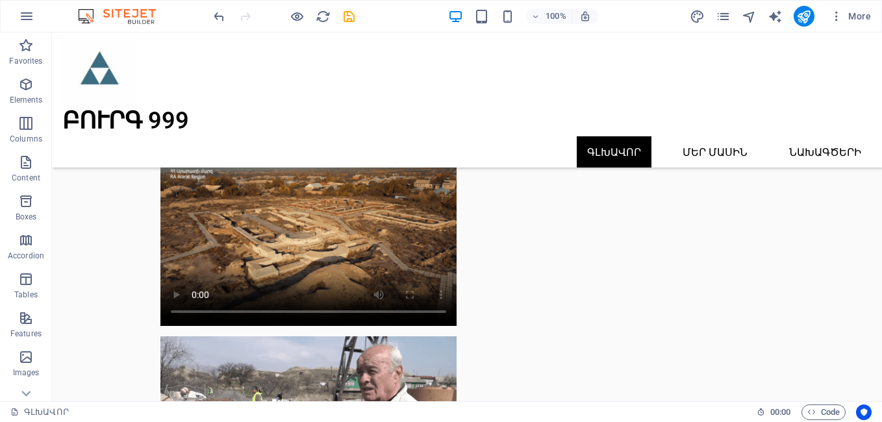
drag, startPoint x: 157, startPoint y: 269, endPoint x: 382, endPoint y: 237, distance: 227.8
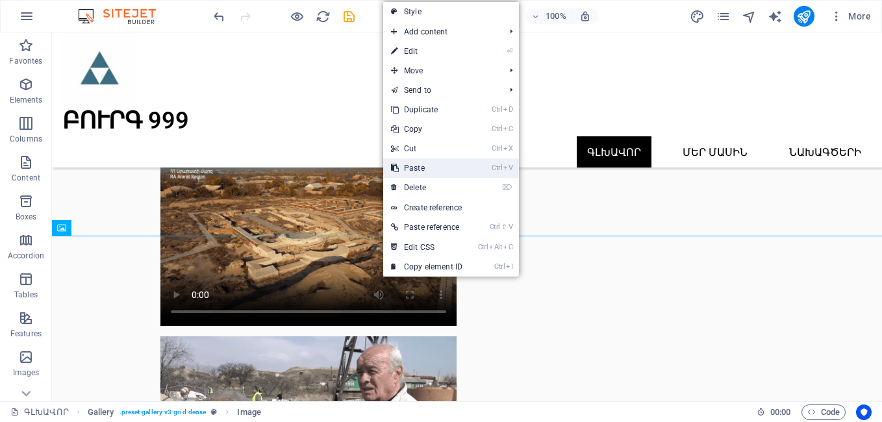
click at [409, 169] on link "Ctrl V Paste" at bounding box center [426, 168] width 87 height 19
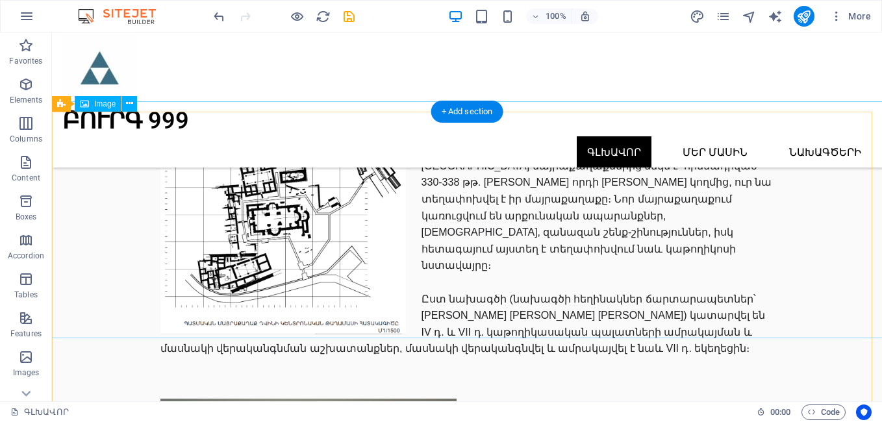
scroll to position [6788, 0]
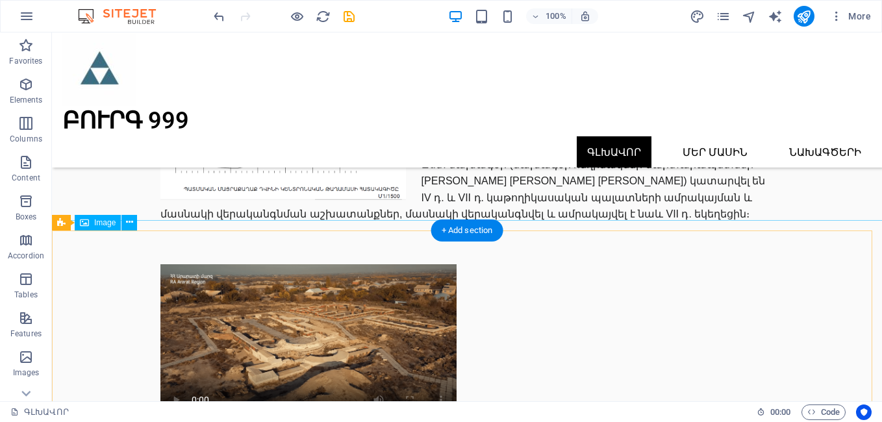
scroll to position [7092, 0]
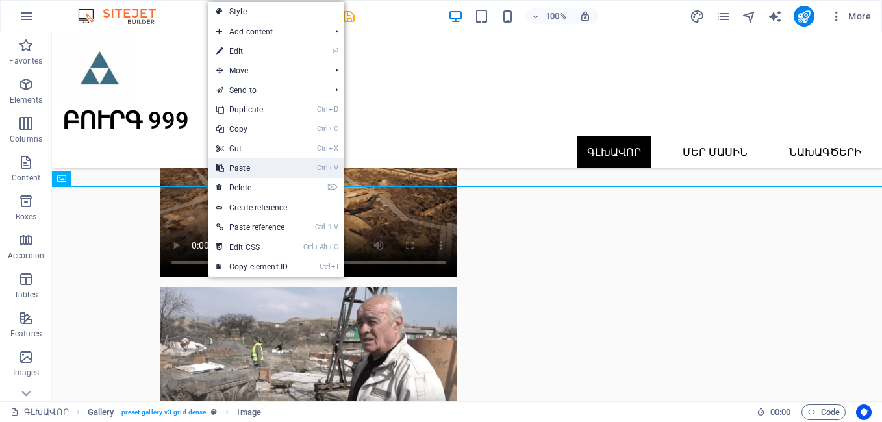
click at [226, 172] on link "Ctrl V Paste" at bounding box center [252, 168] width 87 height 19
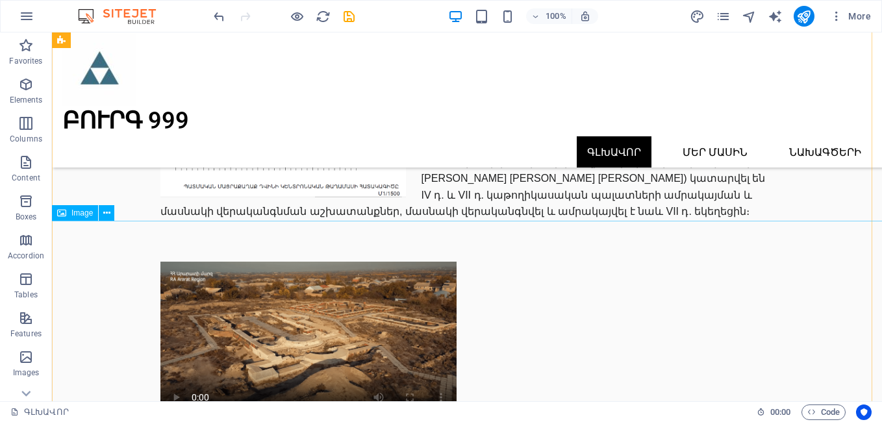
scroll to position [7091, 0]
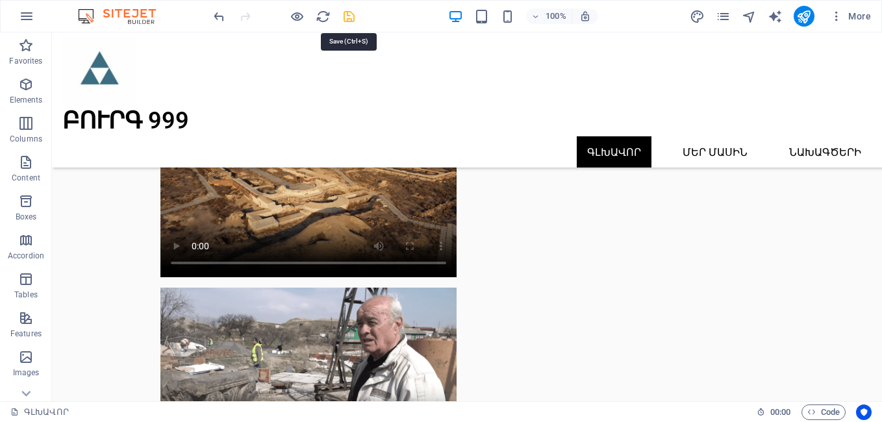
click at [344, 14] on icon "save" at bounding box center [349, 16] width 15 height 15
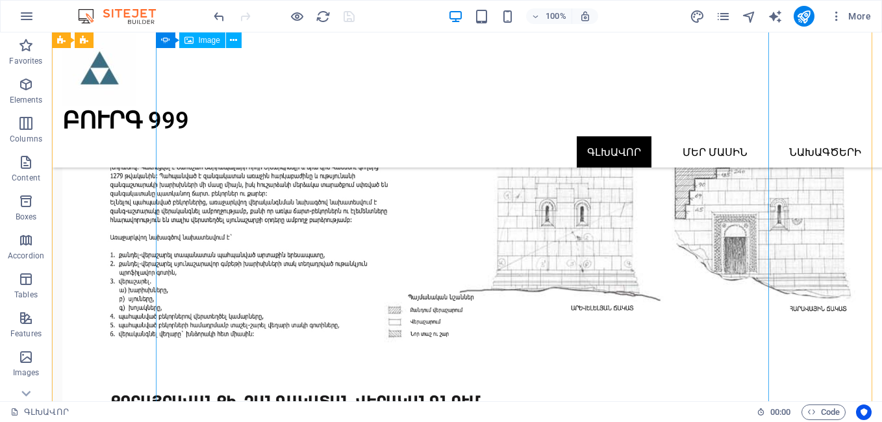
scroll to position [5575, 0]
